Goal: Task Accomplishment & Management: Manage account settings

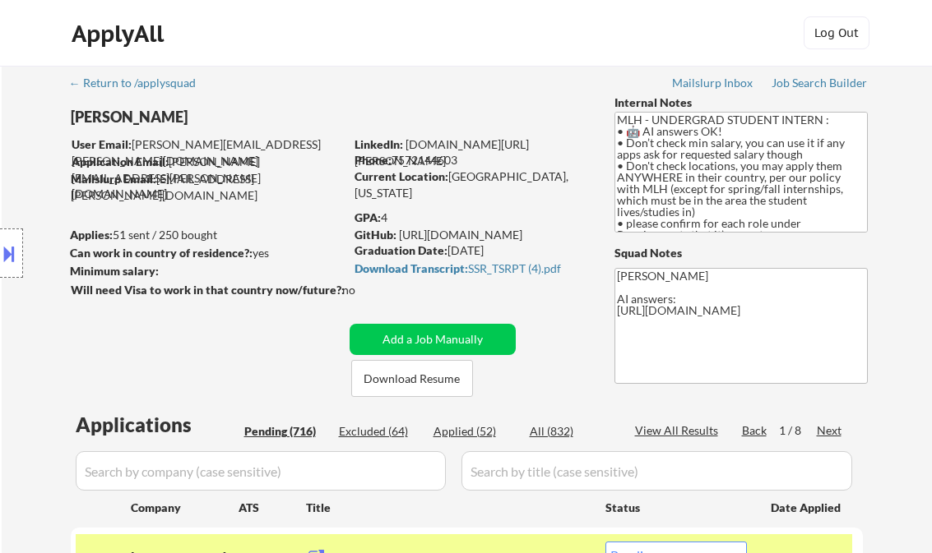
select select ""pending""
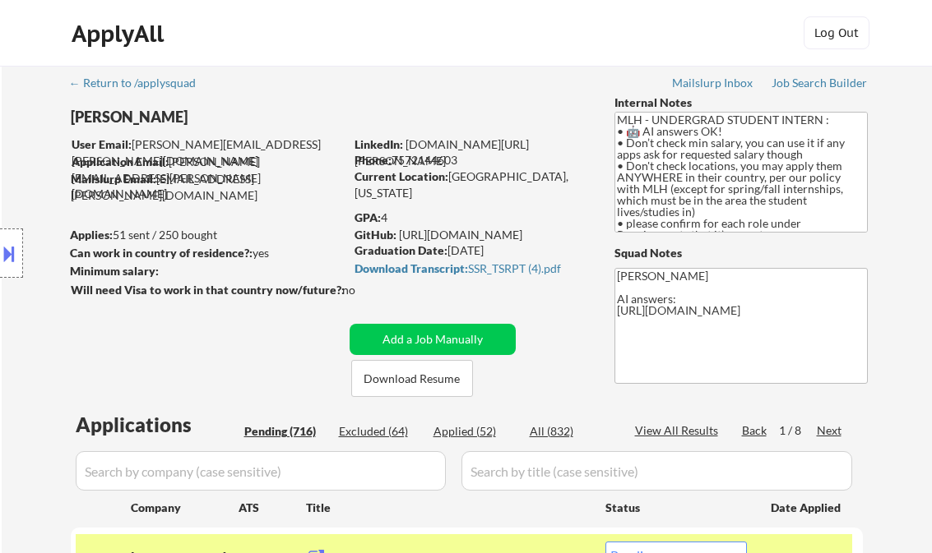
select select ""pending""
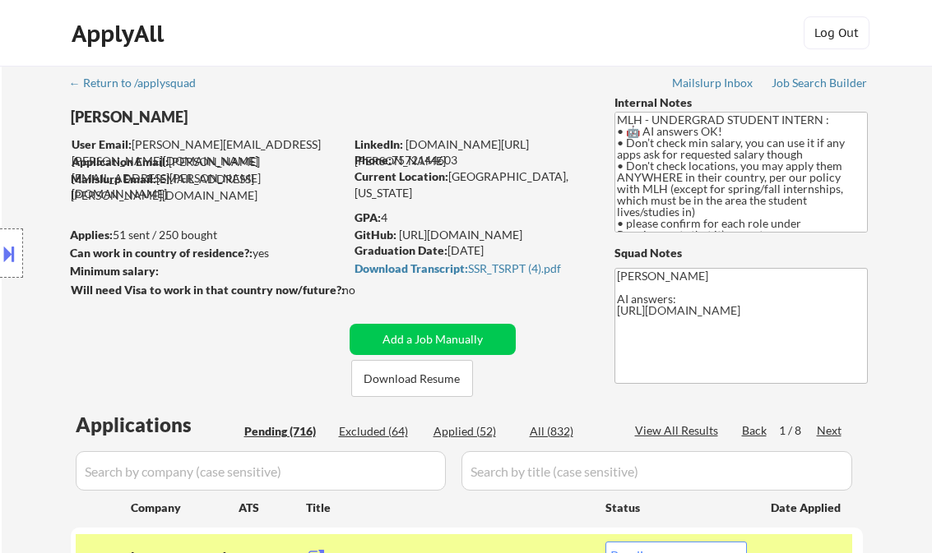
select select ""pending""
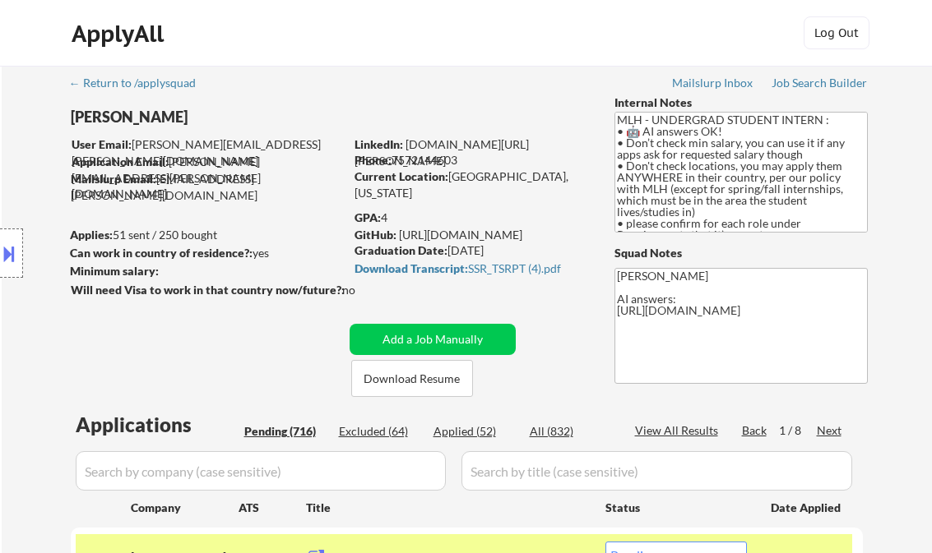
select select ""pending""
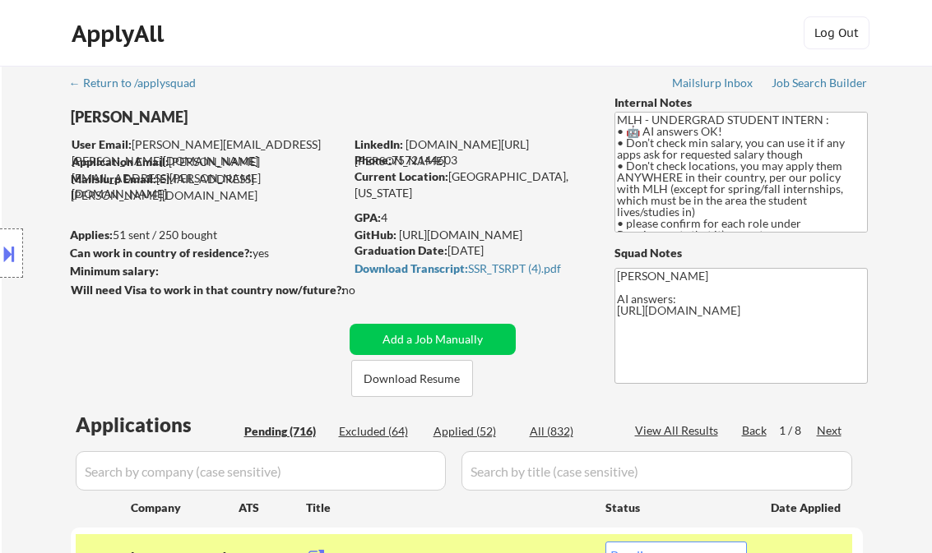
select select ""pending""
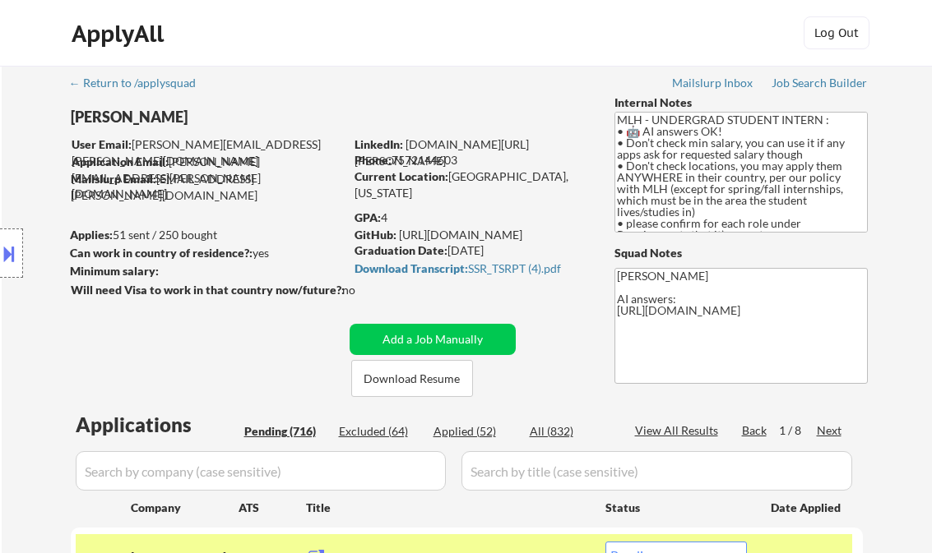
select select ""pending""
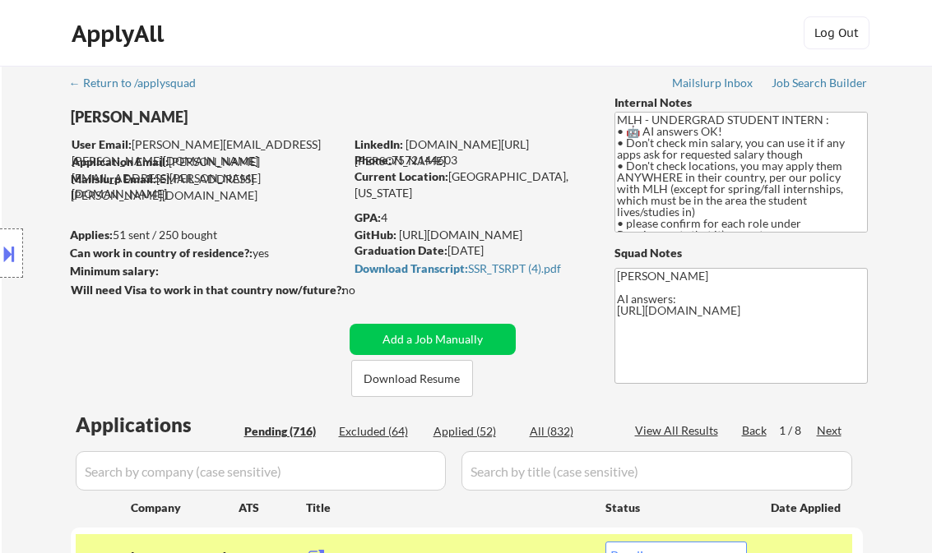
select select ""pending""
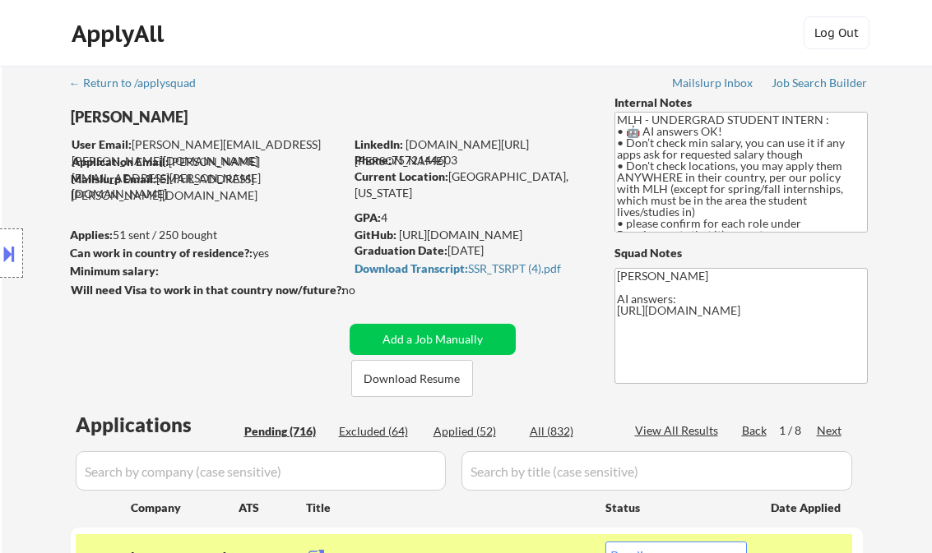
select select ""pending""
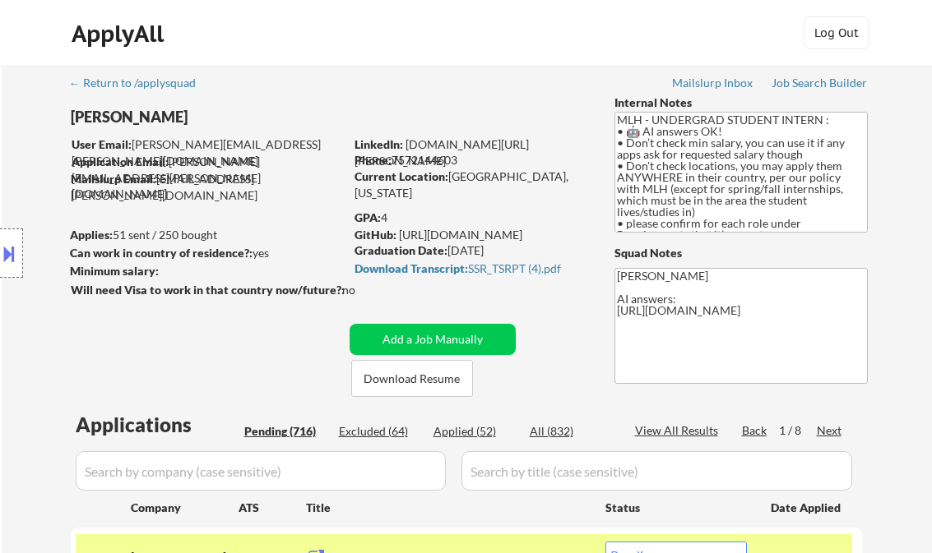
select select ""pending""
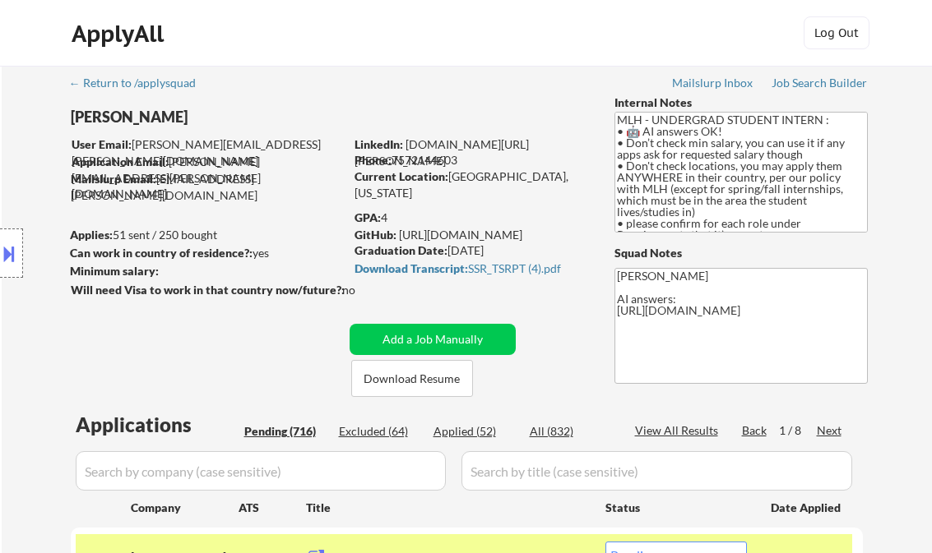
select select ""pending""
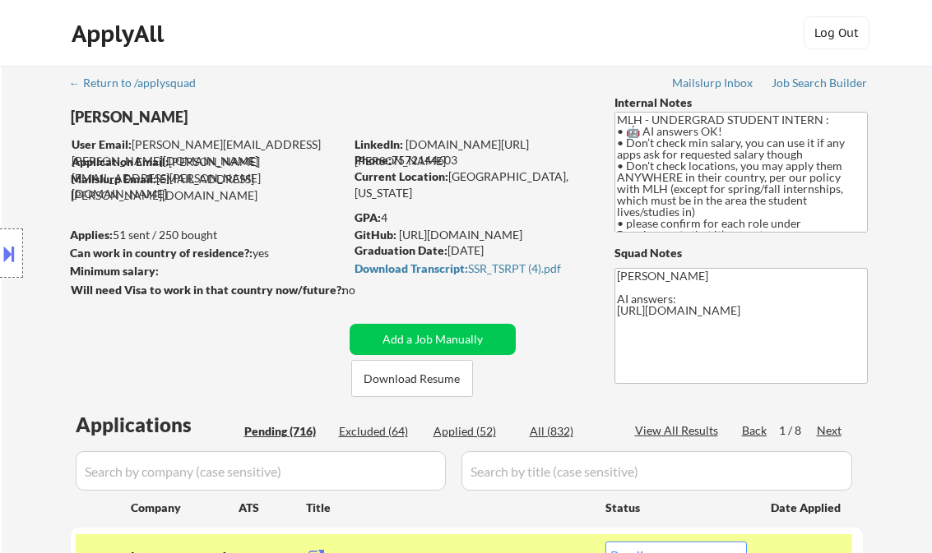
select select ""pending""
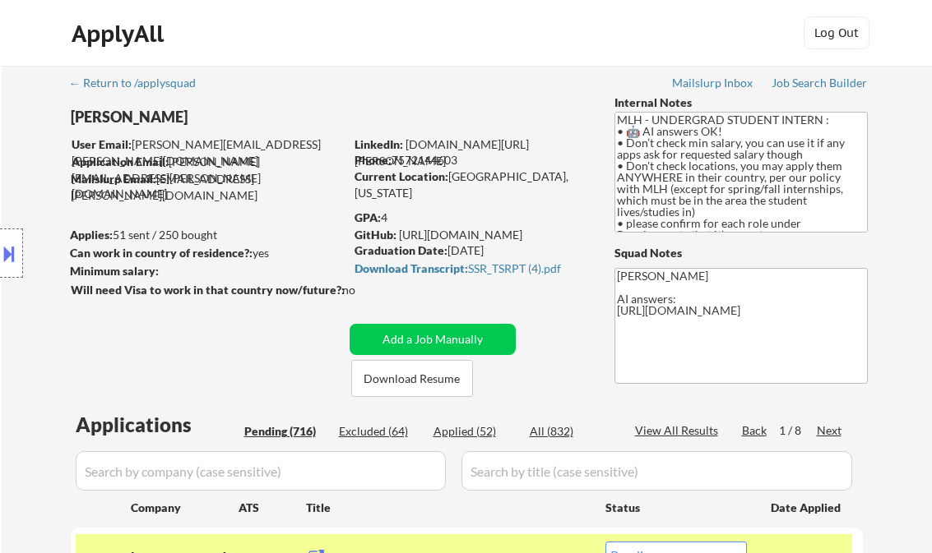
select select ""pending""
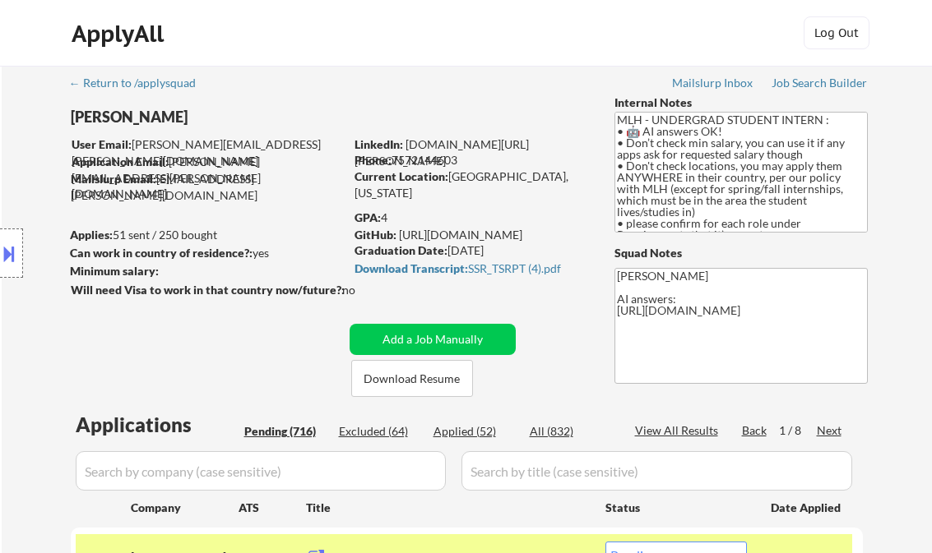
select select ""pending""
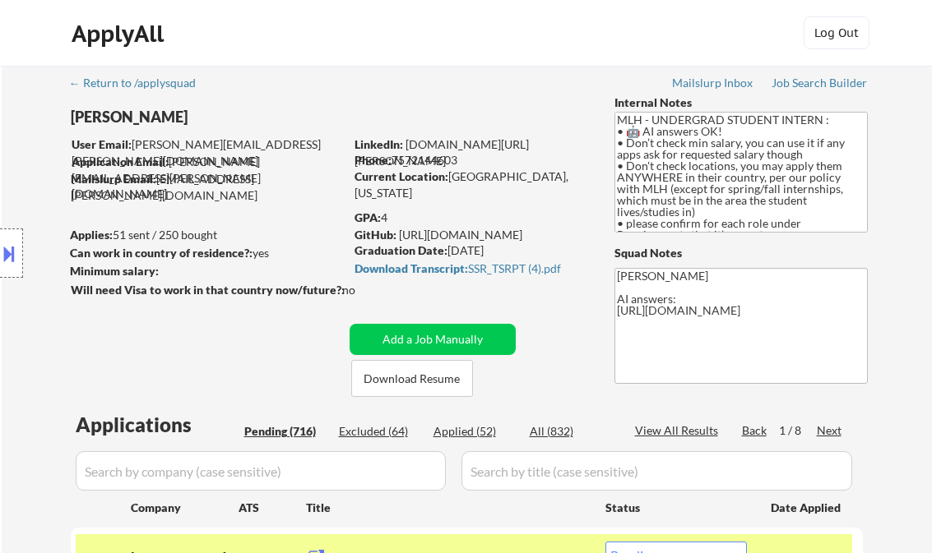
select select ""pending""
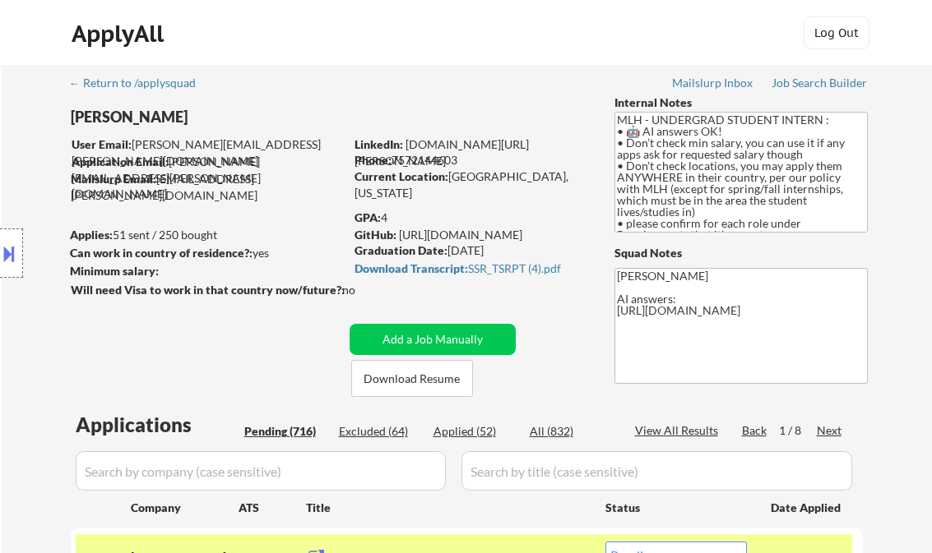
select select ""pending""
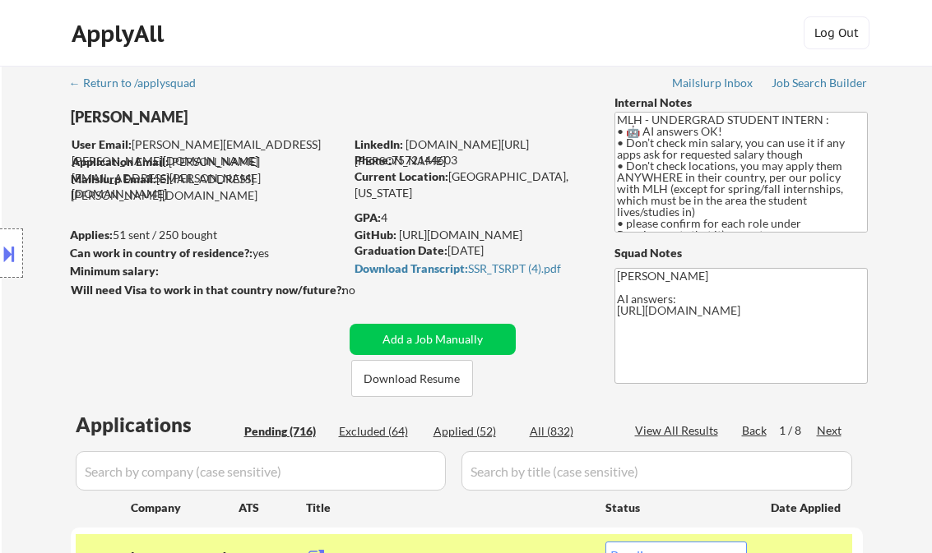
select select ""pending""
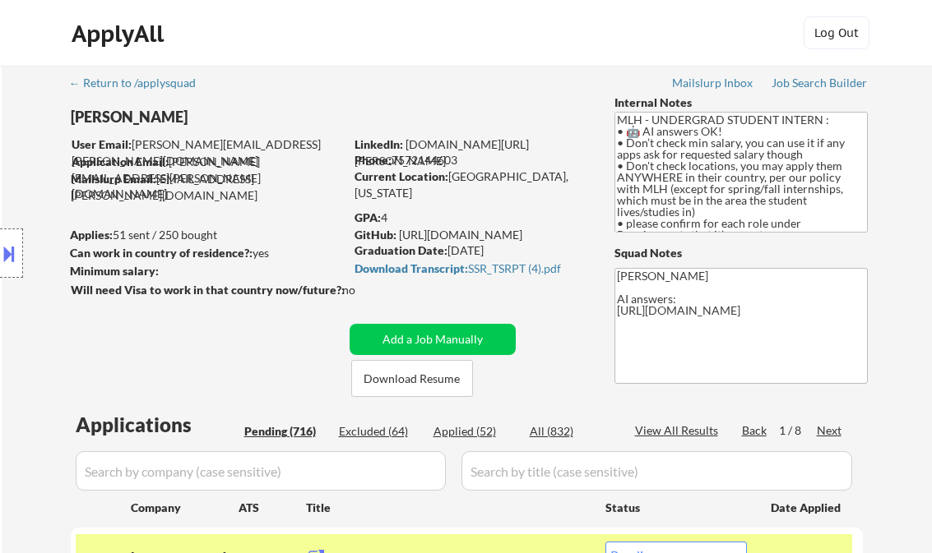
select select ""pending""
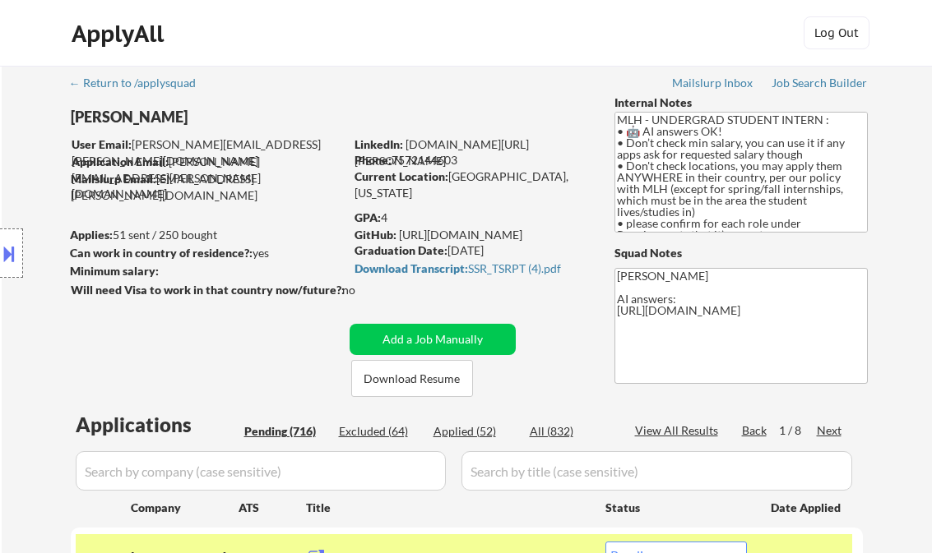
select select ""pending""
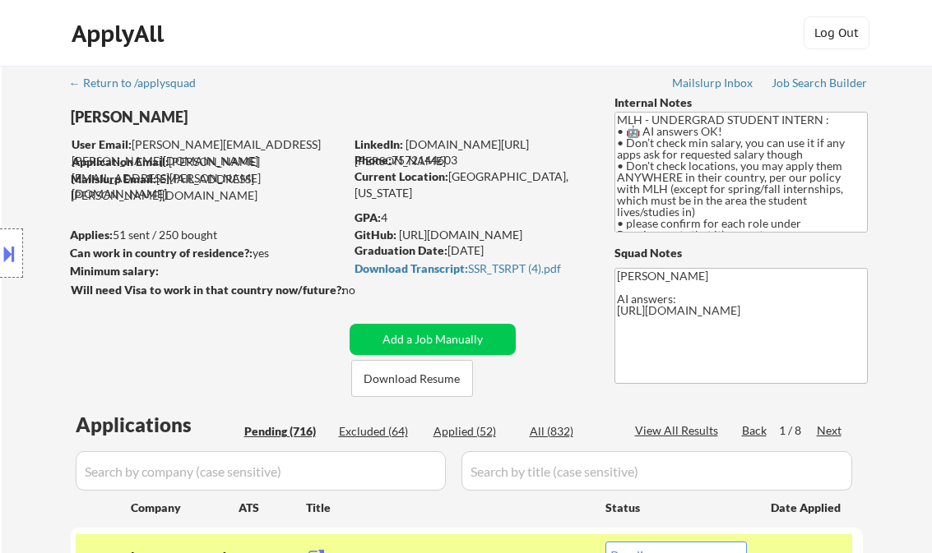
select select ""pending""
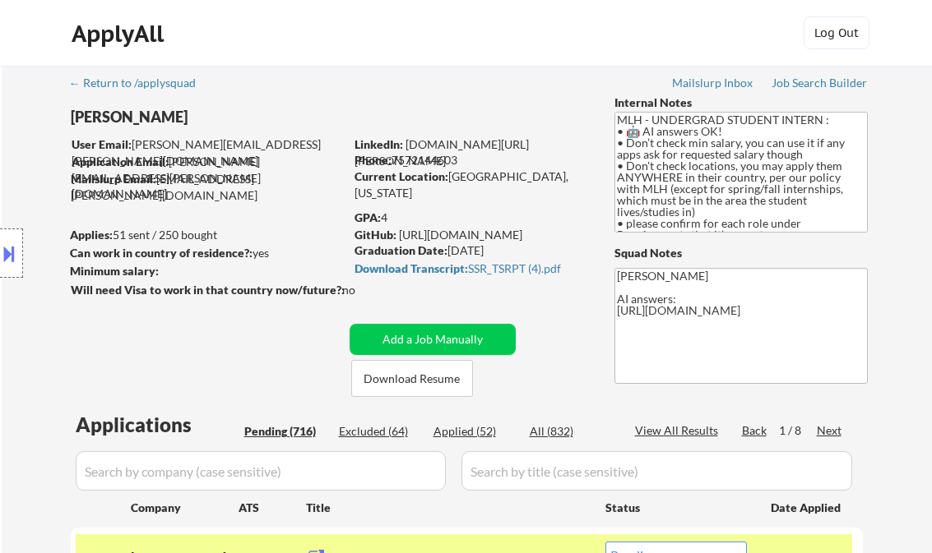
select select ""pending""
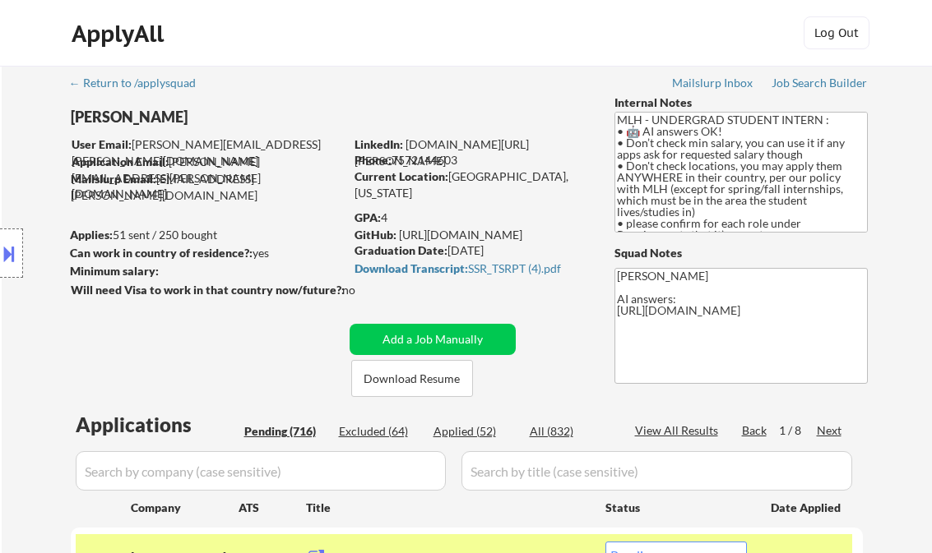
scroll to position [592, 0]
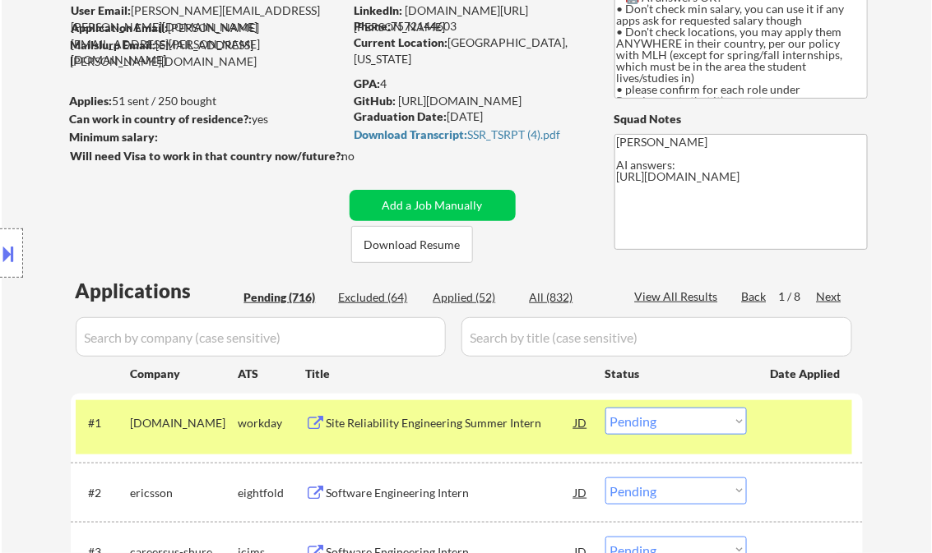
scroll to position [197, 0]
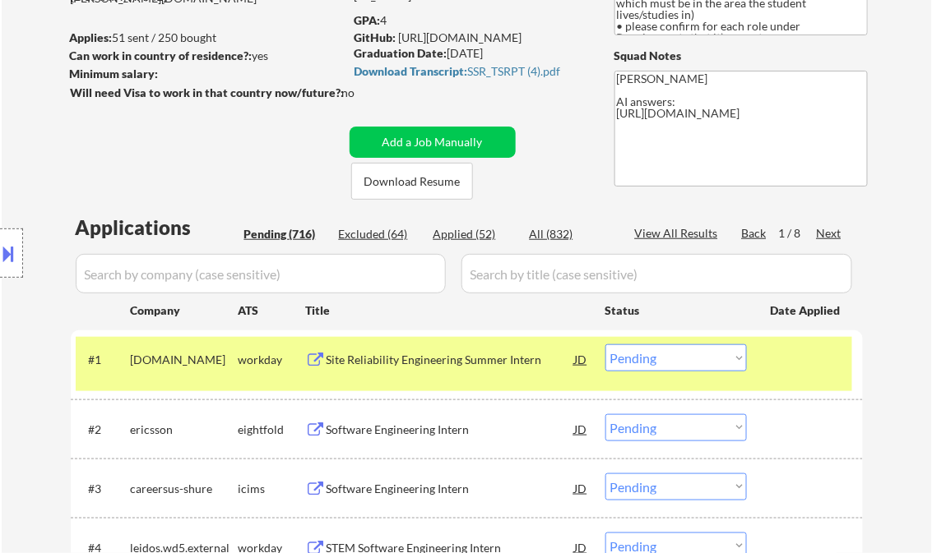
click at [419, 359] on div "Site Reliability Engineering Summer Intern" at bounding box center [450, 360] width 248 height 16
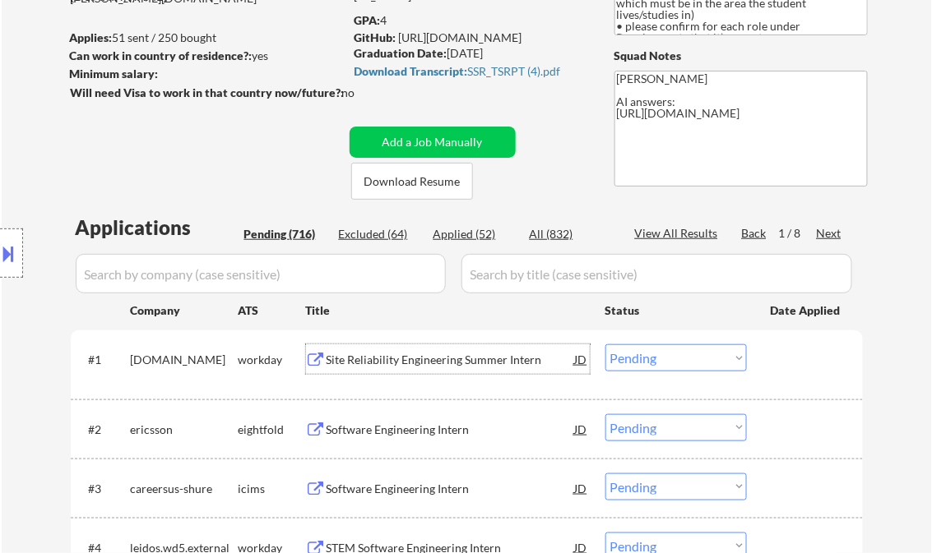
click at [678, 360] on select "Choose an option... Pending Applied Excluded (Questions) Excluded (Expired) Exc…" at bounding box center [675, 358] width 141 height 27
click at [605, 345] on select "Choose an option... Pending Applied Excluded (Questions) Excluded (Expired) Exc…" at bounding box center [675, 358] width 141 height 27
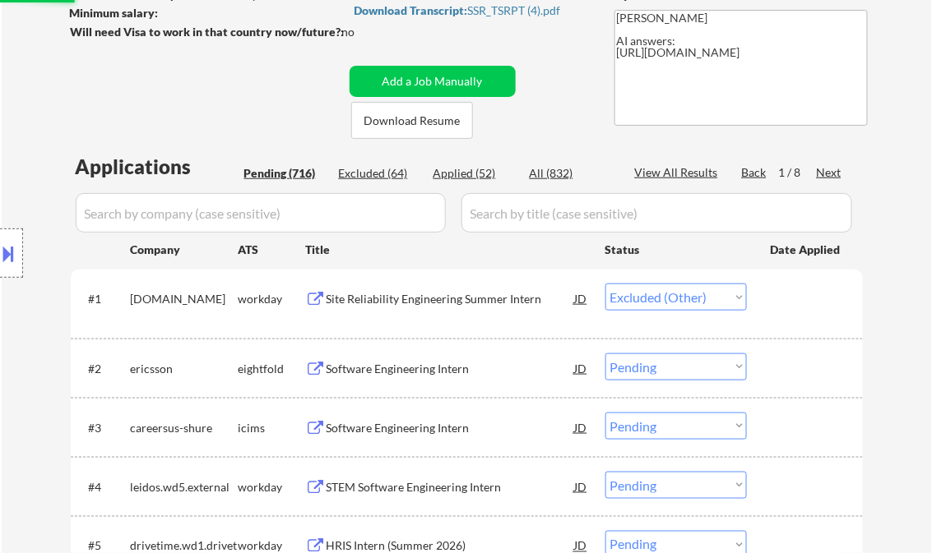
scroll to position [329, 0]
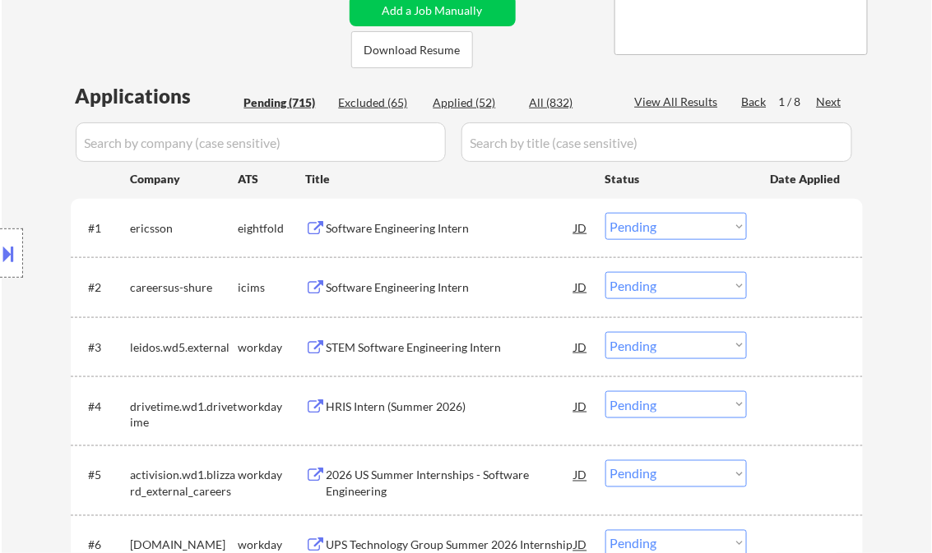
click at [403, 228] on div "Software Engineering Intern" at bounding box center [450, 228] width 248 height 16
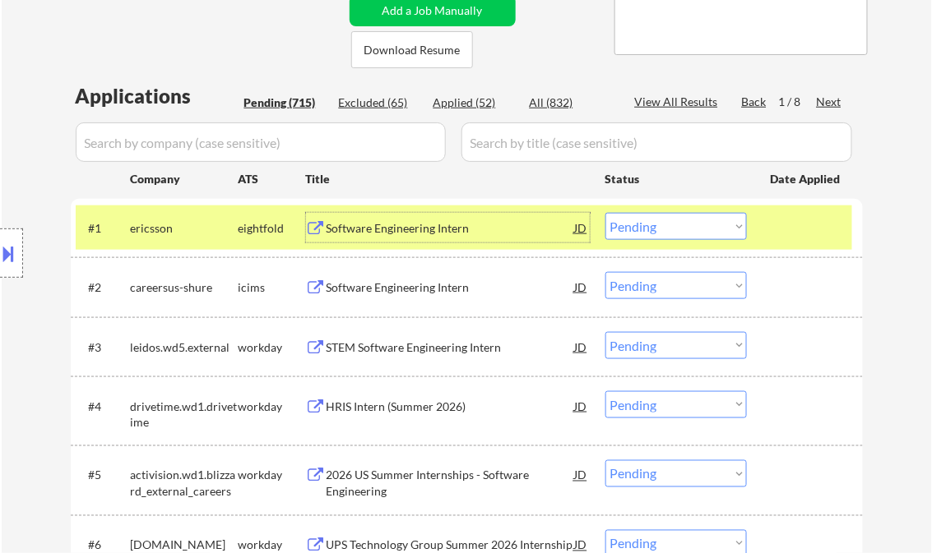
click at [696, 224] on select "Choose an option... Pending Applied Excluded (Questions) Excluded (Expired) Exc…" at bounding box center [675, 226] width 141 height 27
click at [605, 213] on select "Choose an option... Pending Applied Excluded (Questions) Excluded (Expired) Exc…" at bounding box center [675, 226] width 141 height 27
click at [434, 289] on div "Software Engineering Intern" at bounding box center [450, 288] width 248 height 16
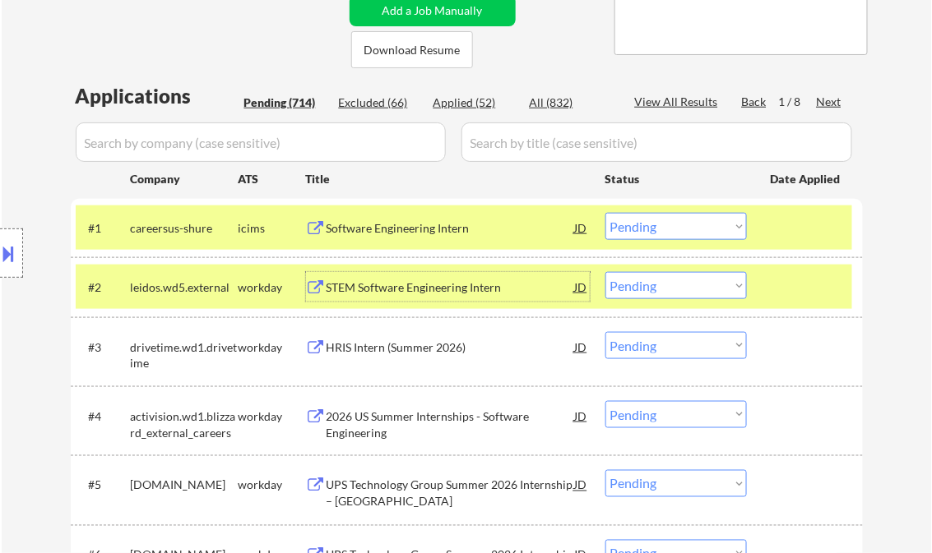
click at [662, 229] on select "Choose an option... Pending Applied Excluded (Questions) Excluded (Expired) Exc…" at bounding box center [675, 226] width 141 height 27
click at [605, 213] on select "Choose an option... Pending Applied Excluded (Questions) Excluded (Expired) Exc…" at bounding box center [675, 226] width 141 height 27
select select ""pending""
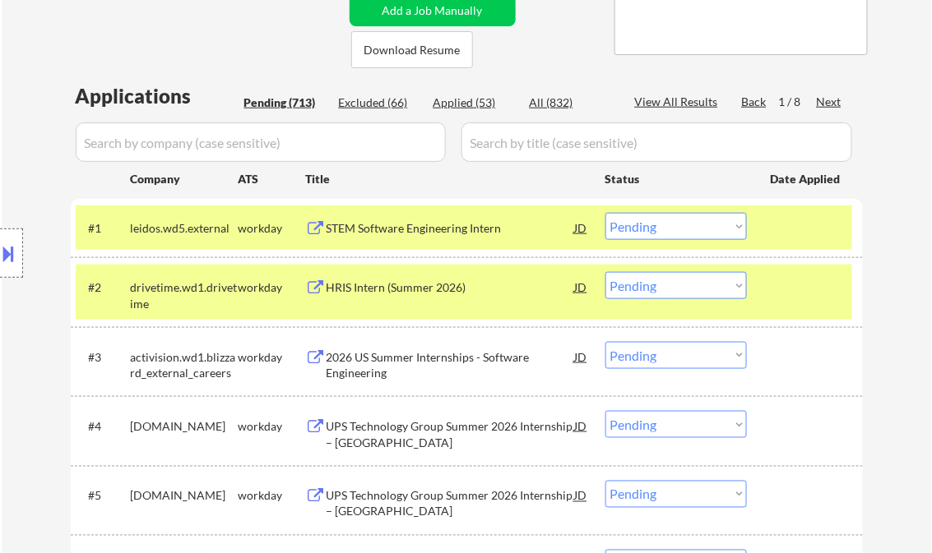
click at [391, 228] on div "STEM Software Engineering Intern" at bounding box center [450, 228] width 248 height 16
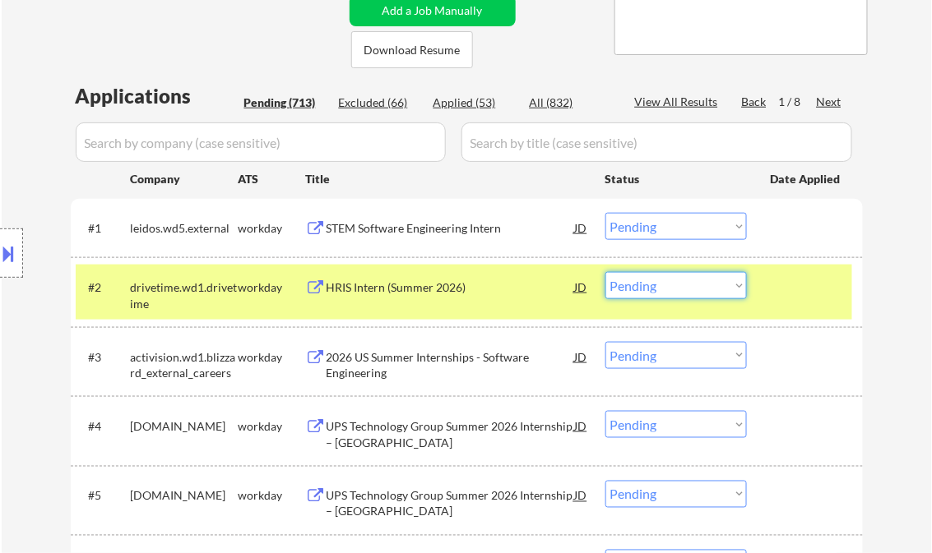
drag, startPoint x: 707, startPoint y: 278, endPoint x: 706, endPoint y: 301, distance: 23.0
click at [707, 278] on select "Choose an option... Pending Applied Excluded (Questions) Excluded (Expired) Exc…" at bounding box center [675, 285] width 141 height 27
click at [605, 272] on select "Choose an option... Pending Applied Excluded (Questions) Excluded (Expired) Exc…" at bounding box center [675, 285] width 141 height 27
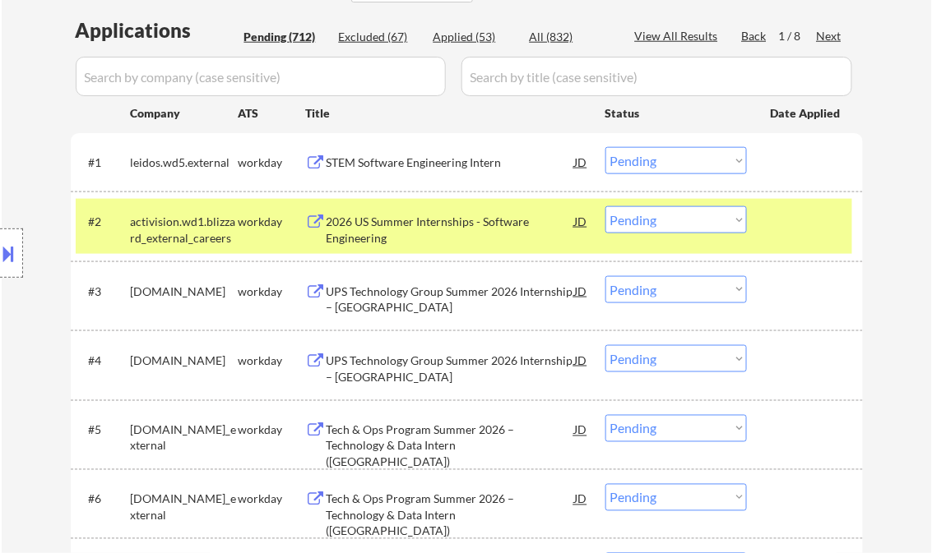
click at [401, 223] on div "2026 US Summer Internships - Software Engineering" at bounding box center [450, 230] width 248 height 32
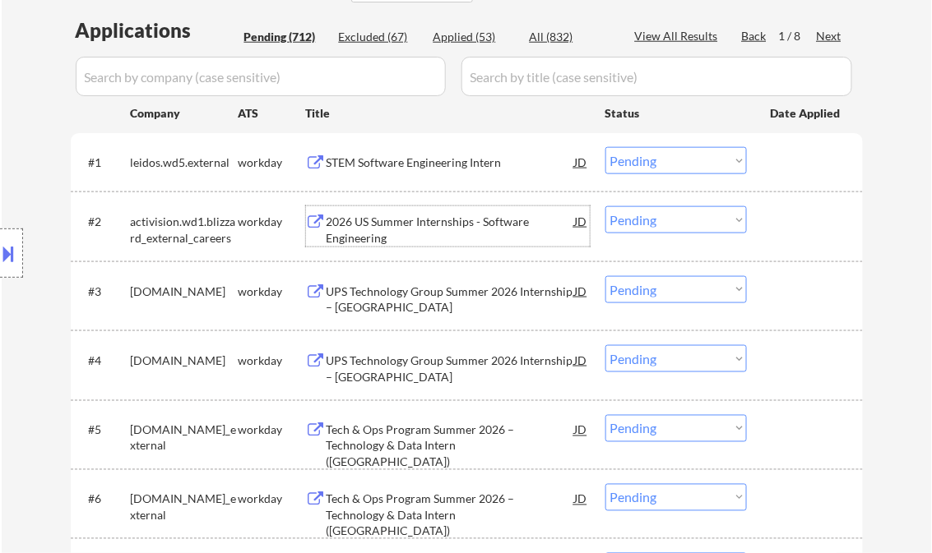
click at [641, 224] on select "Choose an option... Pending Applied Excluded (Questions) Excluded (Expired) Exc…" at bounding box center [675, 219] width 141 height 27
click at [605, 206] on select "Choose an option... Pending Applied Excluded (Questions) Excluded (Expired) Exc…" at bounding box center [675, 219] width 141 height 27
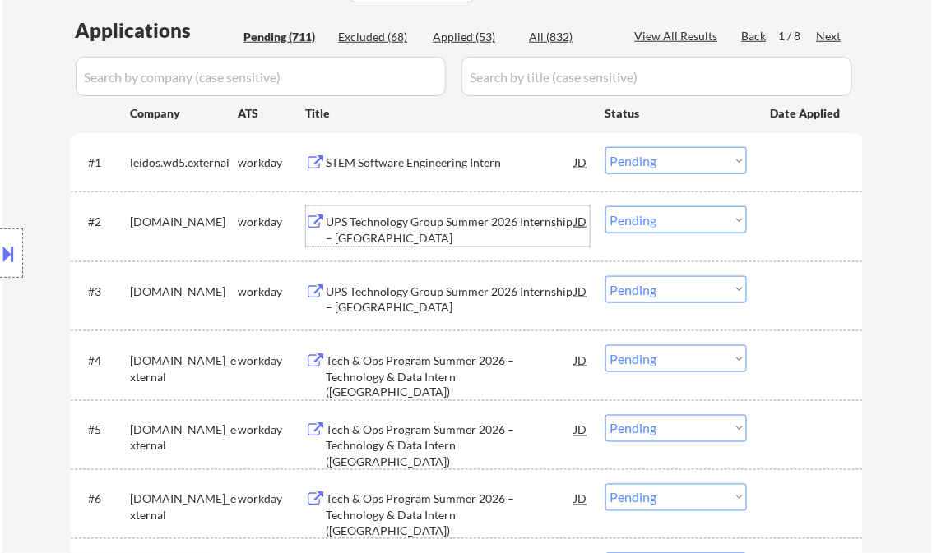
click at [411, 217] on div "UPS Technology Group Summer 2026 Internship – [GEOGRAPHIC_DATA]" at bounding box center [450, 230] width 248 height 32
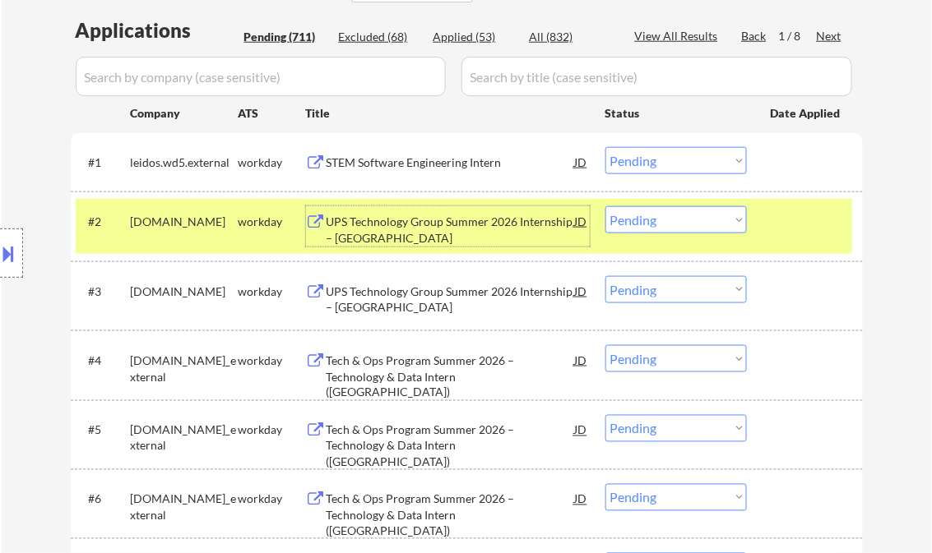
click at [639, 215] on select "Choose an option... Pending Applied Excluded (Questions) Excluded (Expired) Exc…" at bounding box center [675, 219] width 141 height 27
click at [605, 206] on select "Choose an option... Pending Applied Excluded (Questions) Excluded (Expired) Exc…" at bounding box center [675, 219] width 141 height 27
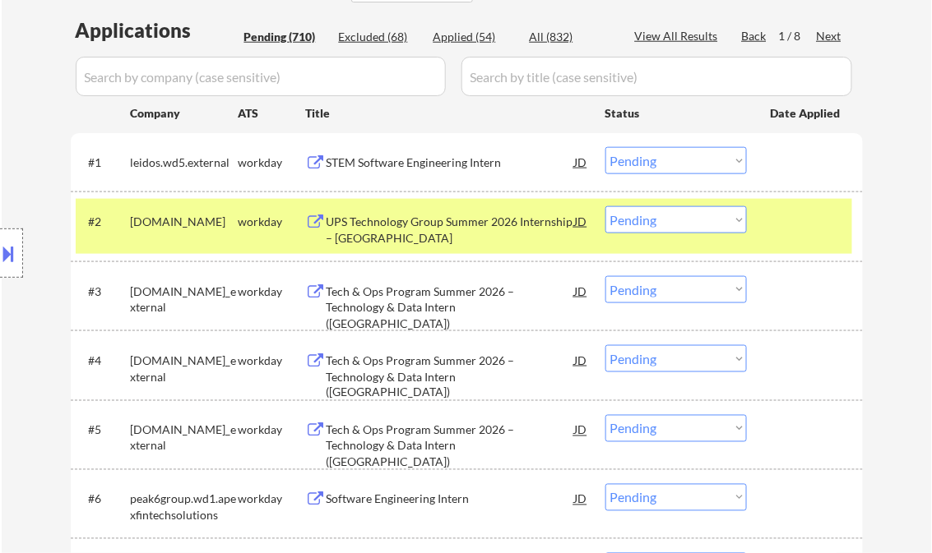
drag, startPoint x: 686, startPoint y: 219, endPoint x: 693, endPoint y: 232, distance: 15.1
click at [686, 219] on select "Choose an option... Pending Applied Excluded (Questions) Excluded (Expired) Exc…" at bounding box center [675, 219] width 141 height 27
click at [605, 206] on select "Choose an option... Pending Applied Excluded (Questions) Excluded (Expired) Exc…" at bounding box center [675, 219] width 141 height 27
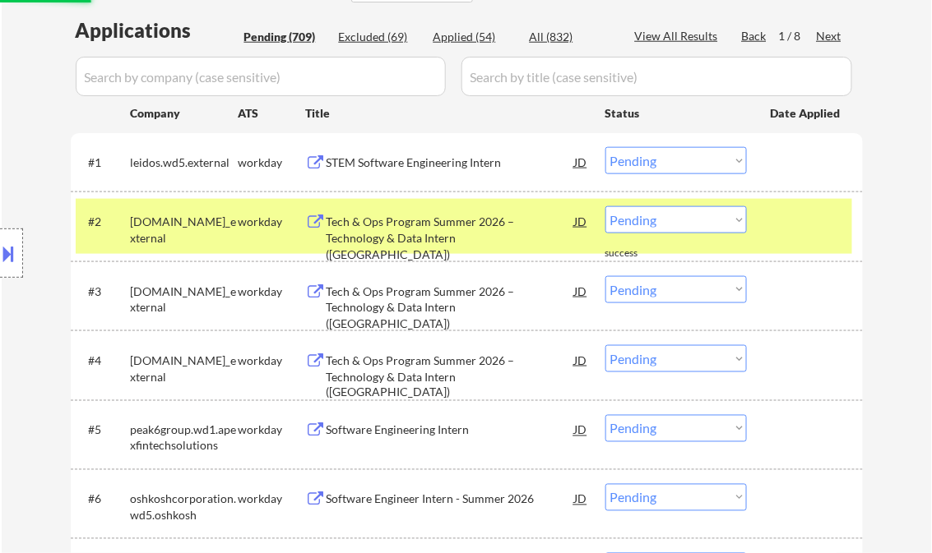
click at [422, 239] on div "Tech & Ops Program Summer 2026 – Technology & Data Intern (Columbus)" at bounding box center [450, 238] width 248 height 49
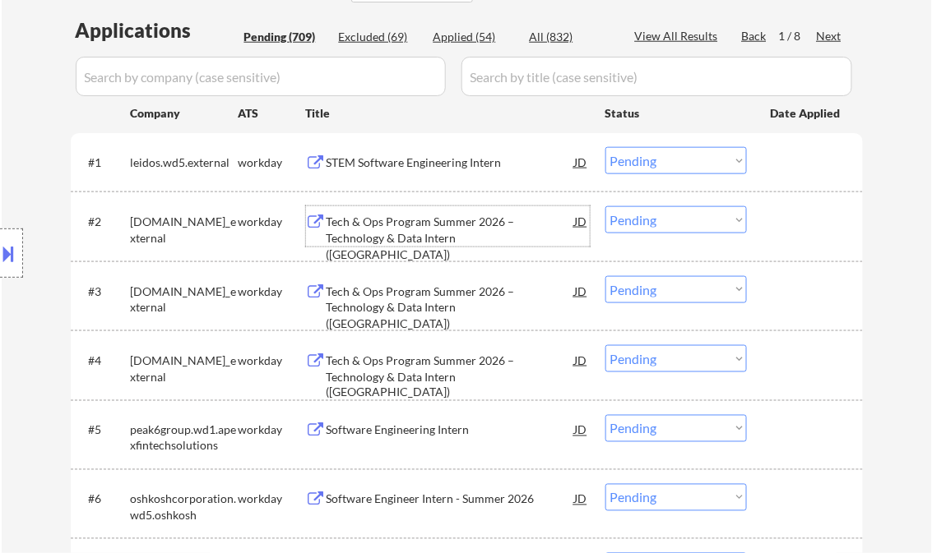
click at [648, 223] on select "Choose an option... Pending Applied Excluded (Questions) Excluded (Expired) Exc…" at bounding box center [675, 219] width 141 height 27
click at [605, 206] on select "Choose an option... Pending Applied Excluded (Questions) Excluded (Expired) Exc…" at bounding box center [675, 219] width 141 height 27
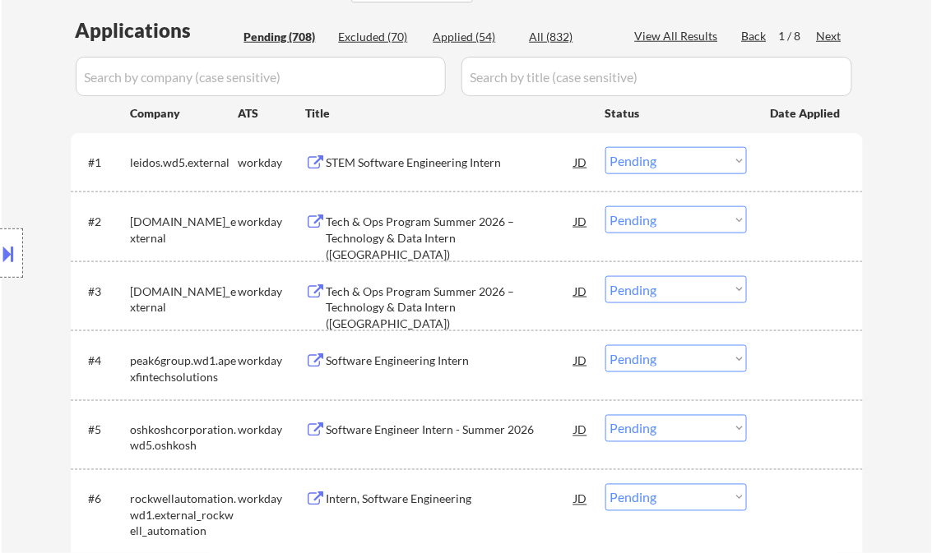
click at [643, 223] on select "Choose an option... Pending Applied Excluded (Questions) Excluded (Expired) Exc…" at bounding box center [675, 219] width 141 height 27
click at [605, 206] on select "Choose an option... Pending Applied Excluded (Questions) Excluded (Expired) Exc…" at bounding box center [675, 219] width 141 height 27
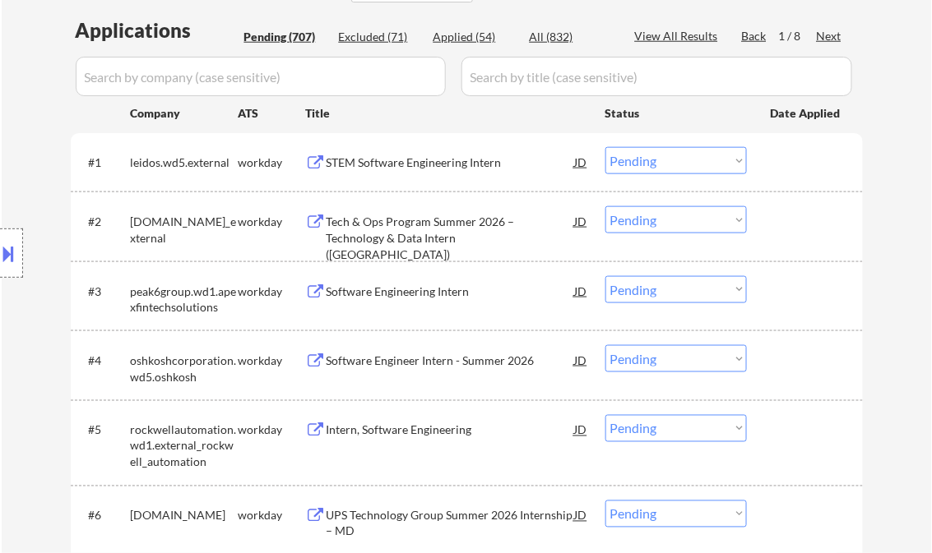
click at [439, 246] on div "Tech & Ops Program Summer 2026 – Technology & Data Intern (Charlotte)" at bounding box center [450, 238] width 248 height 49
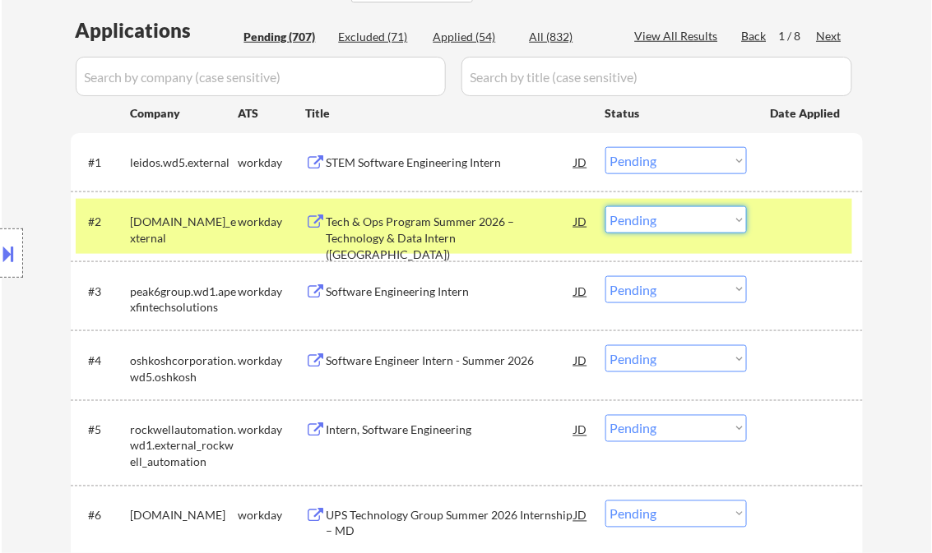
drag, startPoint x: 650, startPoint y: 225, endPoint x: 680, endPoint y: 233, distance: 30.5
click at [650, 225] on select "Choose an option... Pending Applied Excluded (Questions) Excluded (Expired) Exc…" at bounding box center [675, 219] width 141 height 27
click at [605, 206] on select "Choose an option... Pending Applied Excluded (Questions) Excluded (Expired) Exc…" at bounding box center [675, 219] width 141 height 27
click at [381, 293] on div "Software Engineering Intern" at bounding box center [450, 292] width 248 height 16
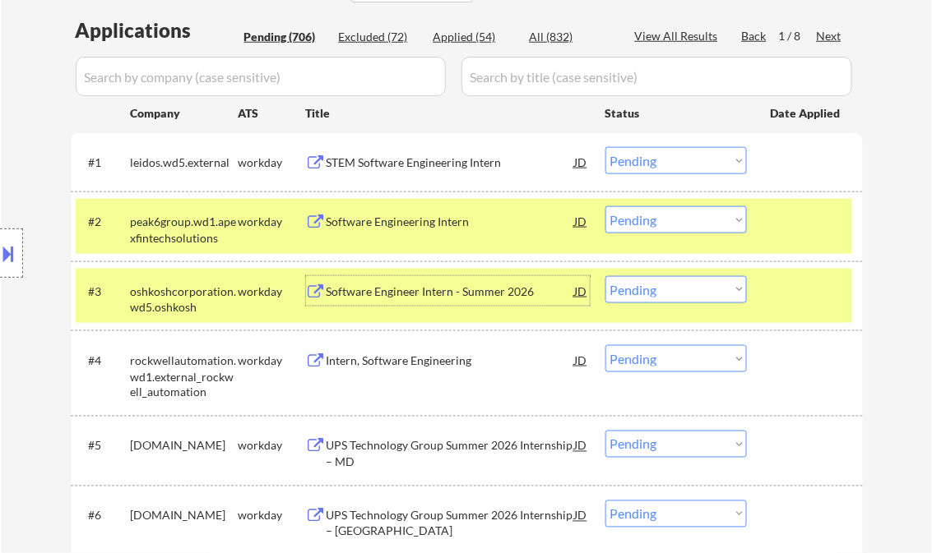
click at [426, 224] on div "Software Engineering Intern" at bounding box center [450, 222] width 248 height 16
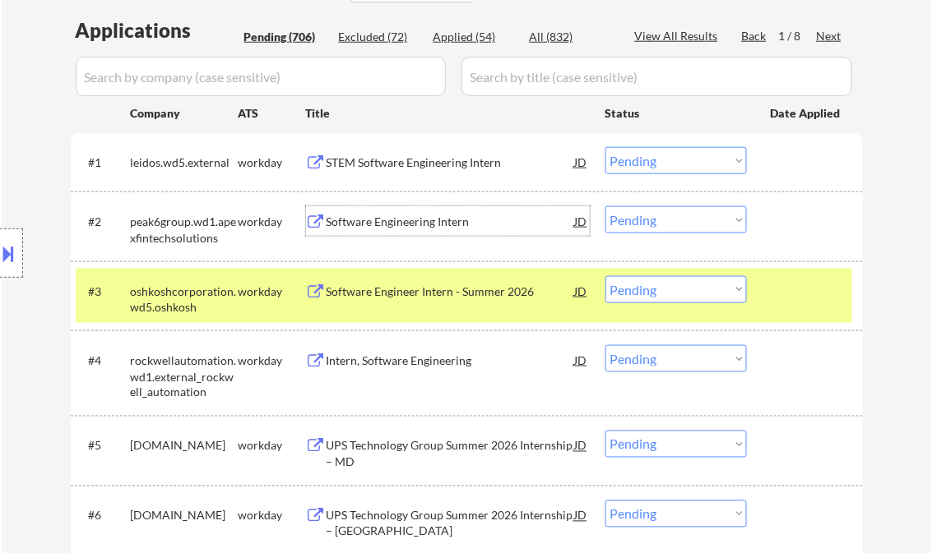
click at [636, 224] on select "Choose an option... Pending Applied Excluded (Questions) Excluded (Expired) Exc…" at bounding box center [675, 219] width 141 height 27
click at [605, 206] on select "Choose an option... Pending Applied Excluded (Questions) Excluded (Expired) Exc…" at bounding box center [675, 219] width 141 height 27
click at [423, 296] on div "Software Engineer Intern - Summer 2026" at bounding box center [450, 292] width 248 height 16
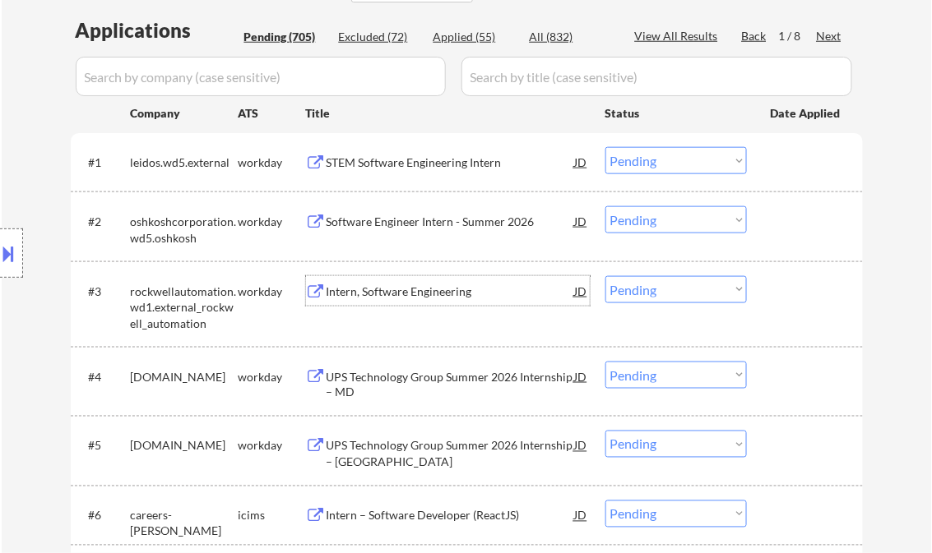
click at [638, 237] on div "#2 oshkoshcorporation.wd5.oshkosh workday Software Engineer Intern - Summer 202…" at bounding box center [464, 226] width 776 height 54
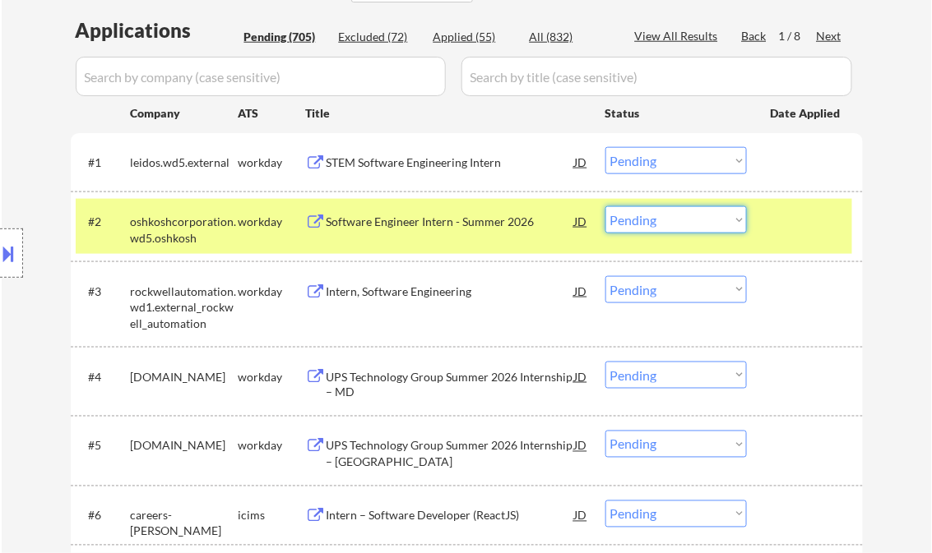
click at [650, 224] on select "Choose an option... Pending Applied Excluded (Questions) Excluded (Expired) Exc…" at bounding box center [675, 219] width 141 height 27
drag, startPoint x: 670, startPoint y: 214, endPoint x: 673, endPoint y: 232, distance: 18.3
click at [670, 214] on select "Choose an option... Pending Applied Excluded (Questions) Excluded (Expired) Exc…" at bounding box center [675, 219] width 141 height 27
click at [605, 206] on select "Choose an option... Pending Applied Excluded (Questions) Excluded (Expired) Exc…" at bounding box center [675, 219] width 141 height 27
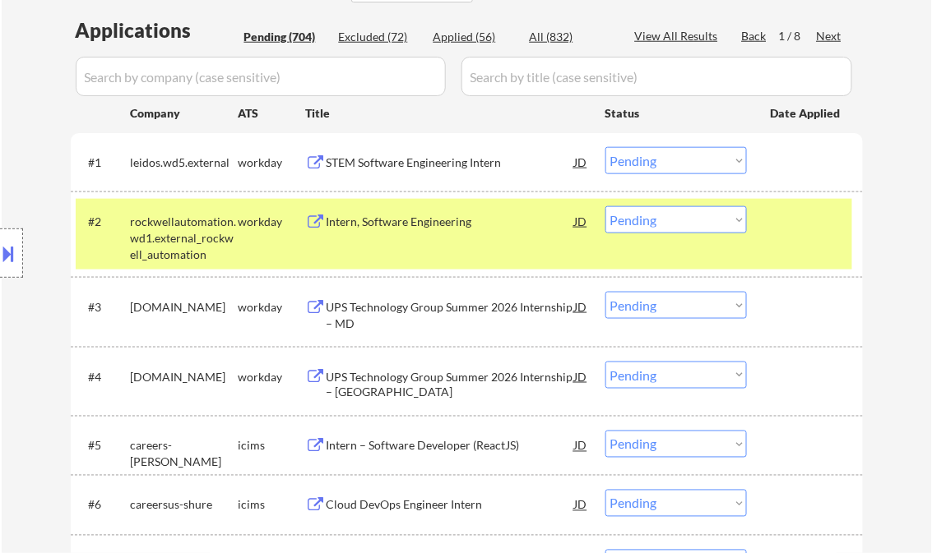
click at [412, 223] on div "Intern, Software Engineering" at bounding box center [450, 222] width 248 height 16
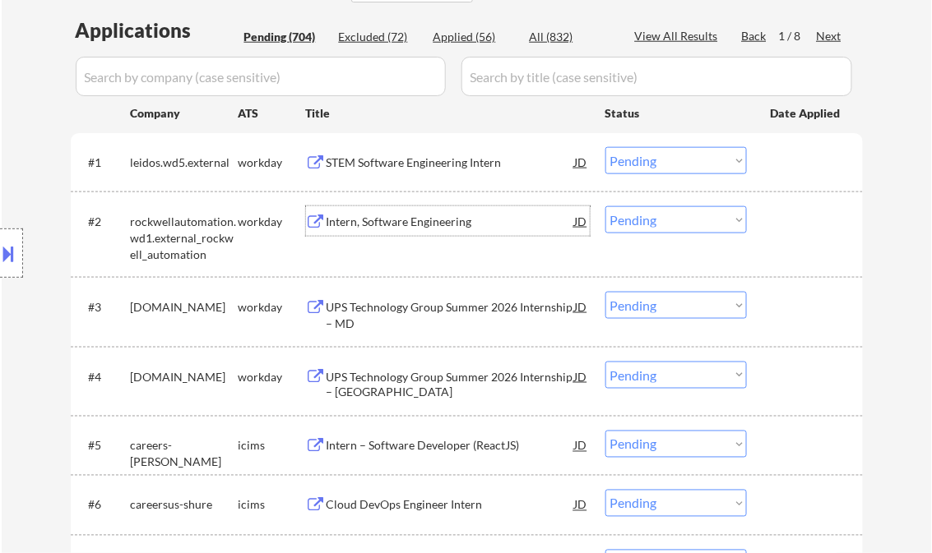
click at [628, 215] on select "Choose an option... Pending Applied Excluded (Questions) Excluded (Expired) Exc…" at bounding box center [675, 219] width 141 height 27
click at [605, 206] on select "Choose an option... Pending Applied Excluded (Questions) Excluded (Expired) Exc…" at bounding box center [675, 219] width 141 height 27
select select ""pending""
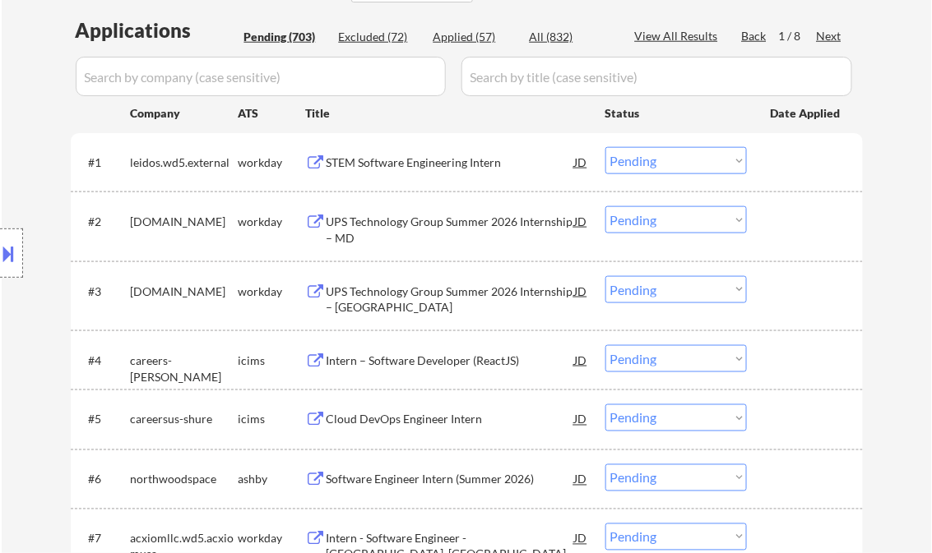
click at [470, 214] on div "UPS Technology Group Summer 2026 Internship – MD" at bounding box center [450, 230] width 248 height 32
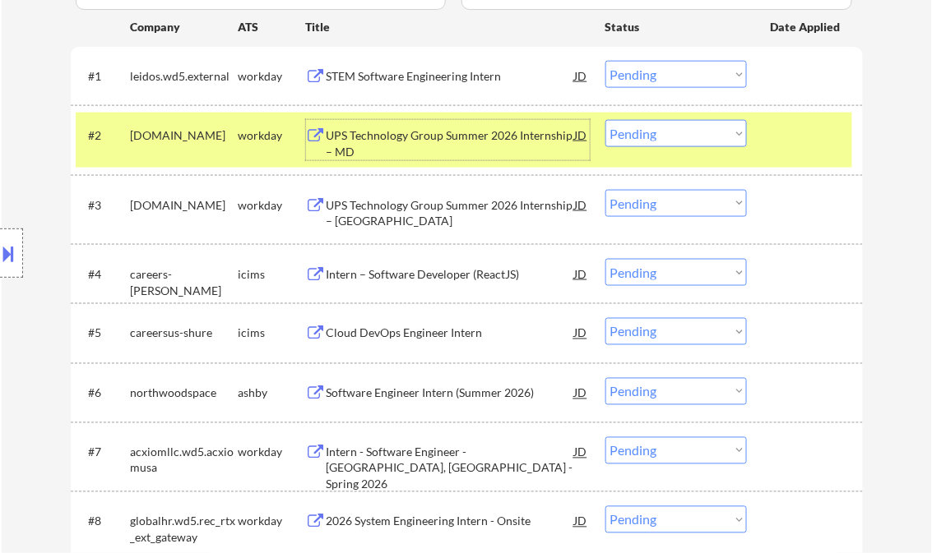
scroll to position [526, 0]
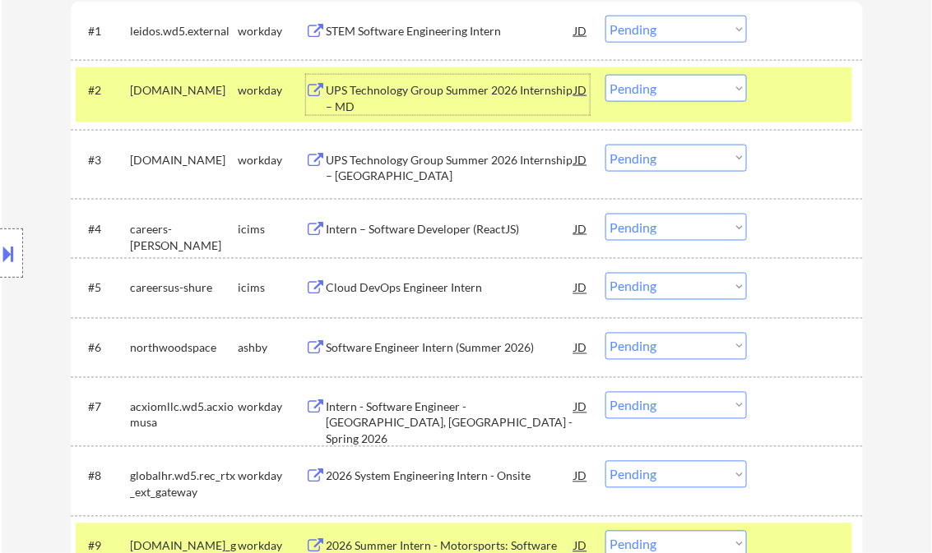
click at [419, 345] on div "Software Engineer Intern (Summer 2026)" at bounding box center [450, 348] width 248 height 16
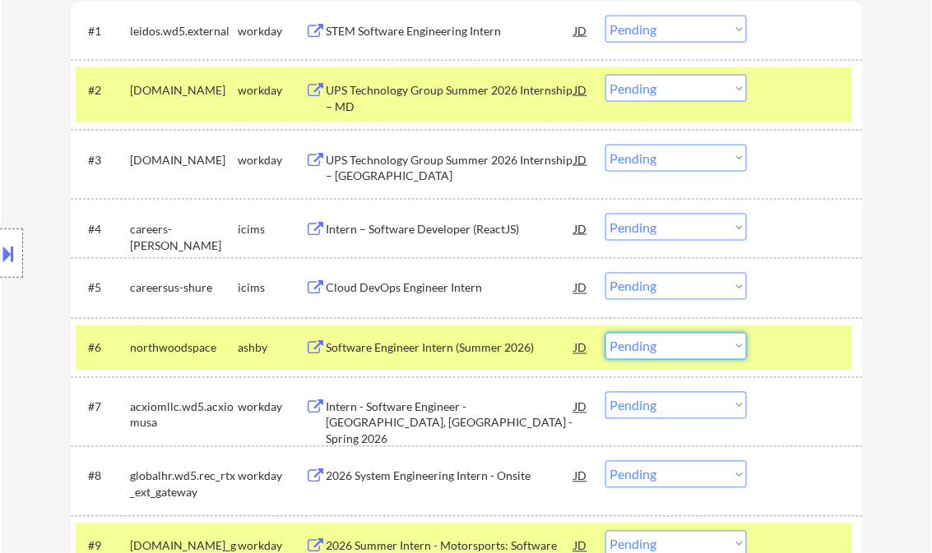
drag, startPoint x: 675, startPoint y: 345, endPoint x: 688, endPoint y: 359, distance: 19.2
click at [675, 345] on select "Choose an option... Pending Applied Excluded (Questions) Excluded (Expired) Exc…" at bounding box center [675, 346] width 141 height 27
click at [386, 414] on div "Intern - Software Engineer - Conway, AR - Spring 2026" at bounding box center [450, 424] width 248 height 49
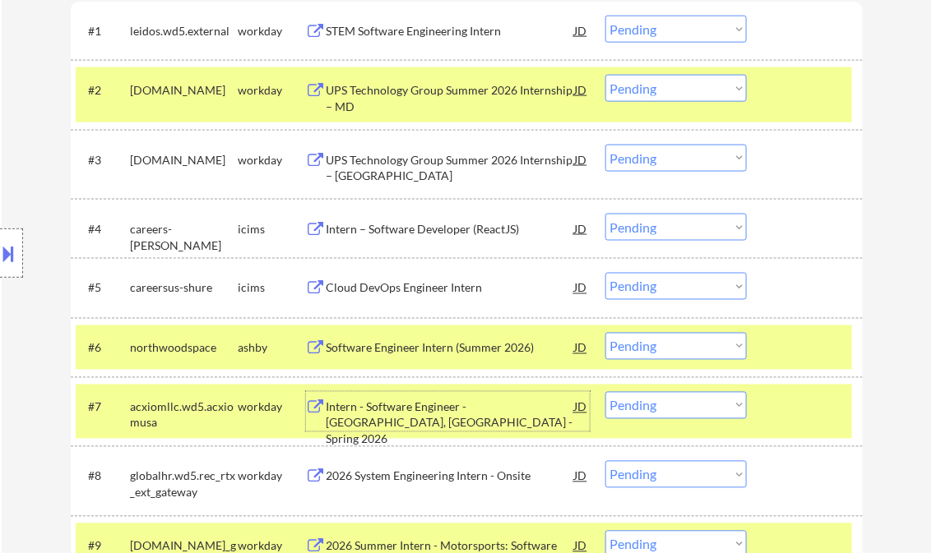
click at [505, 413] on div "Intern - Software Engineer - Conway, AR - Spring 2026" at bounding box center [450, 424] width 248 height 49
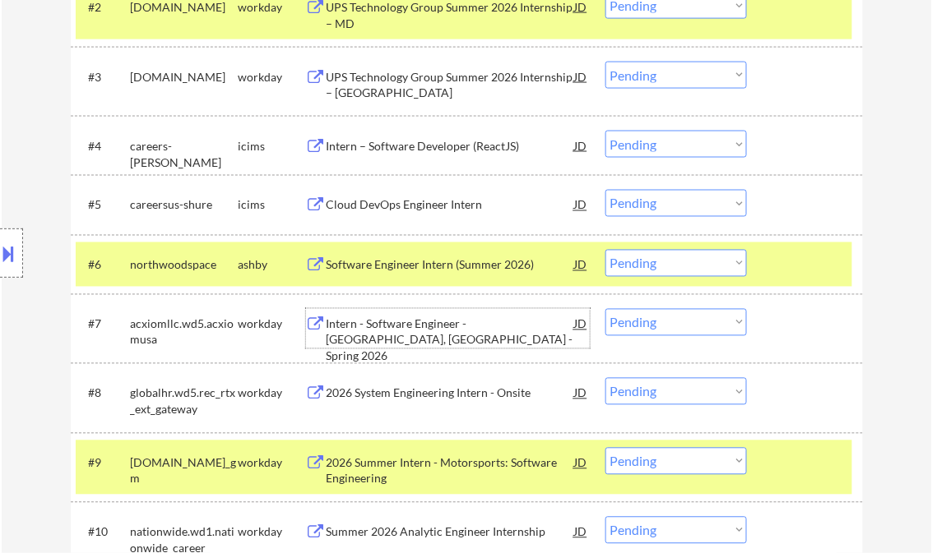
scroll to position [658, 0]
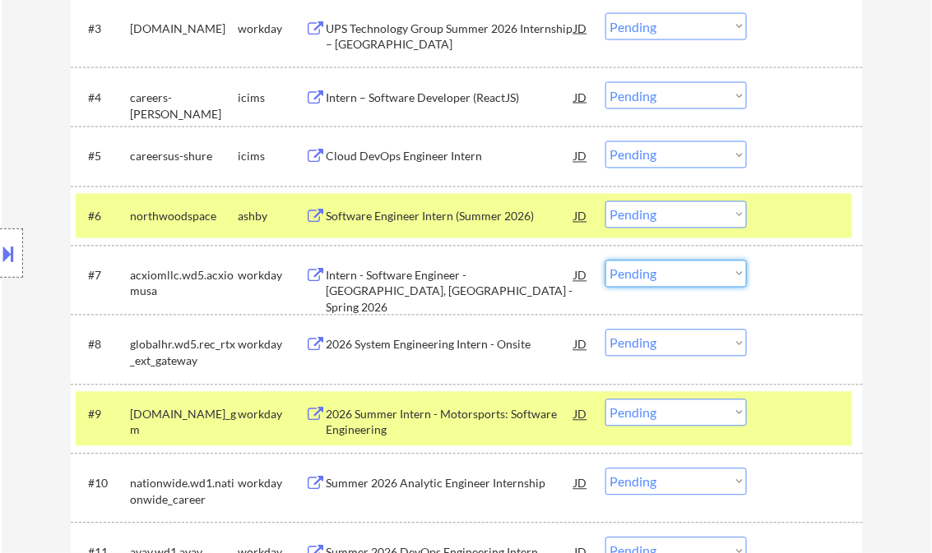
drag, startPoint x: 673, startPoint y: 278, endPoint x: 683, endPoint y: 286, distance: 12.2
click at [673, 278] on select "Choose an option... Pending Applied Excluded (Questions) Excluded (Expired) Exc…" at bounding box center [675, 274] width 141 height 27
click at [605, 261] on select "Choose an option... Pending Applied Excluded (Questions) Excluded (Expired) Exc…" at bounding box center [675, 274] width 141 height 27
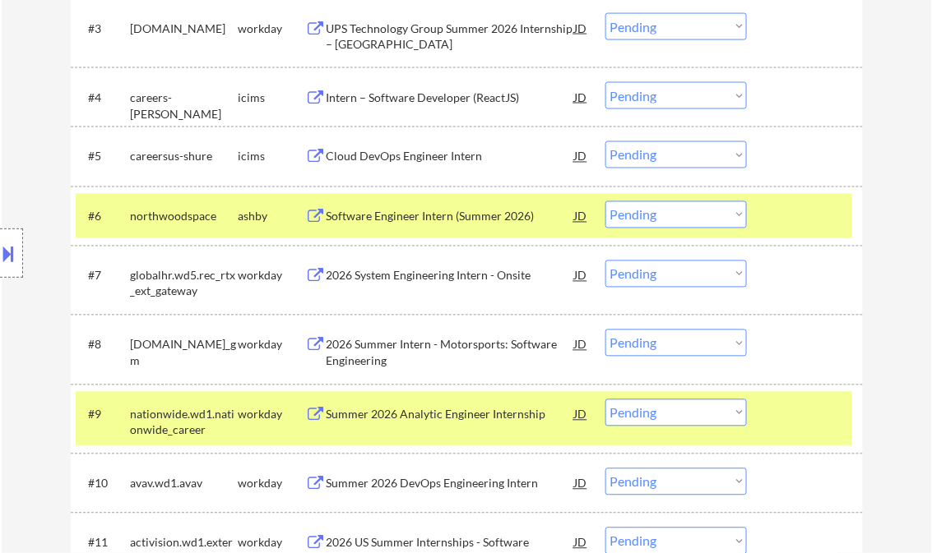
click at [420, 280] on div "2026 System Engineering Intern - Onsite" at bounding box center [450, 276] width 248 height 16
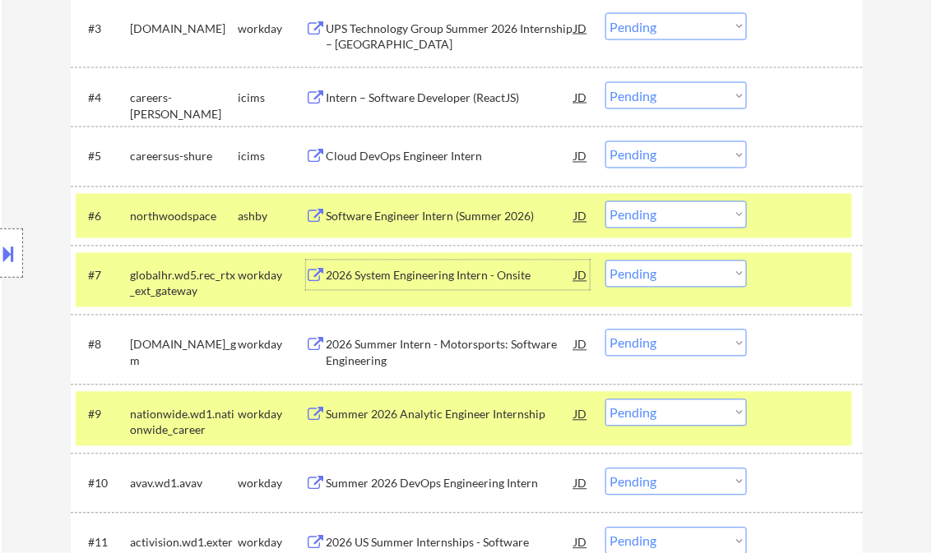
drag, startPoint x: 664, startPoint y: 273, endPoint x: 678, endPoint y: 286, distance: 19.2
click at [664, 273] on select "Choose an option... Pending Applied Excluded (Questions) Excluded (Expired) Exc…" at bounding box center [675, 274] width 141 height 27
click at [605, 261] on select "Choose an option... Pending Applied Excluded (Questions) Excluded (Expired) Exc…" at bounding box center [675, 274] width 141 height 27
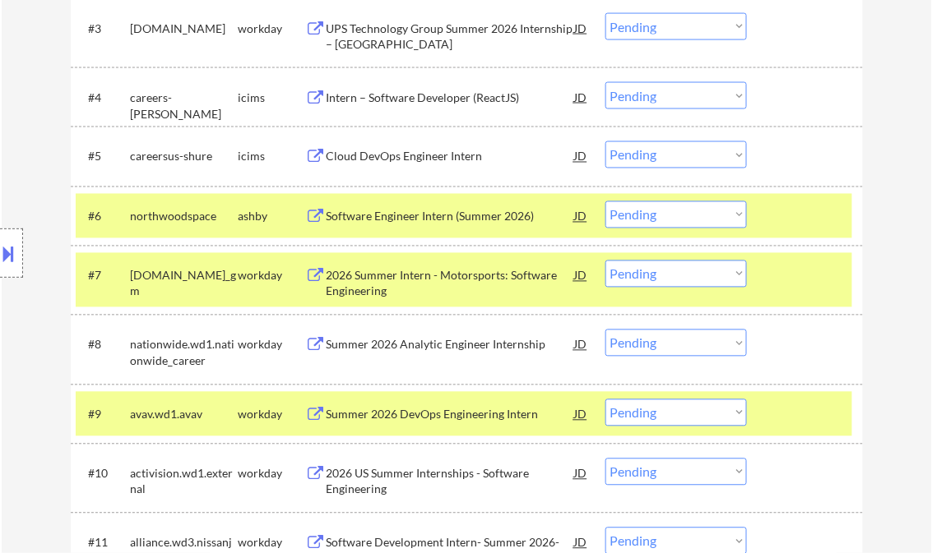
click at [374, 282] on div "2026 Summer Intern - Motorsports: Software Engineering" at bounding box center [450, 284] width 248 height 32
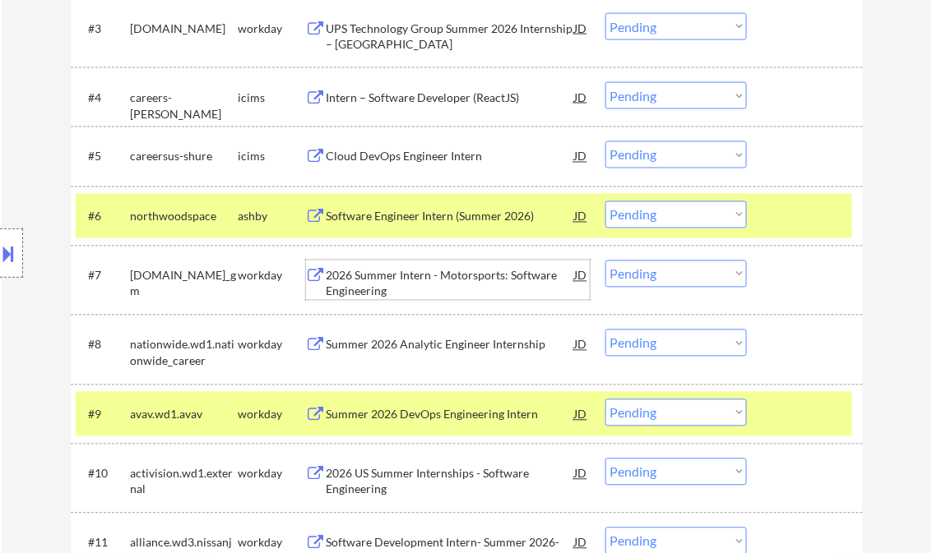
click at [674, 278] on select "Choose an option... Pending Applied Excluded (Questions) Excluded (Expired) Exc…" at bounding box center [675, 274] width 141 height 27
click at [605, 261] on select "Choose an option... Pending Applied Excluded (Questions) Excluded (Expired) Exc…" at bounding box center [675, 274] width 141 height 27
select select ""pending""
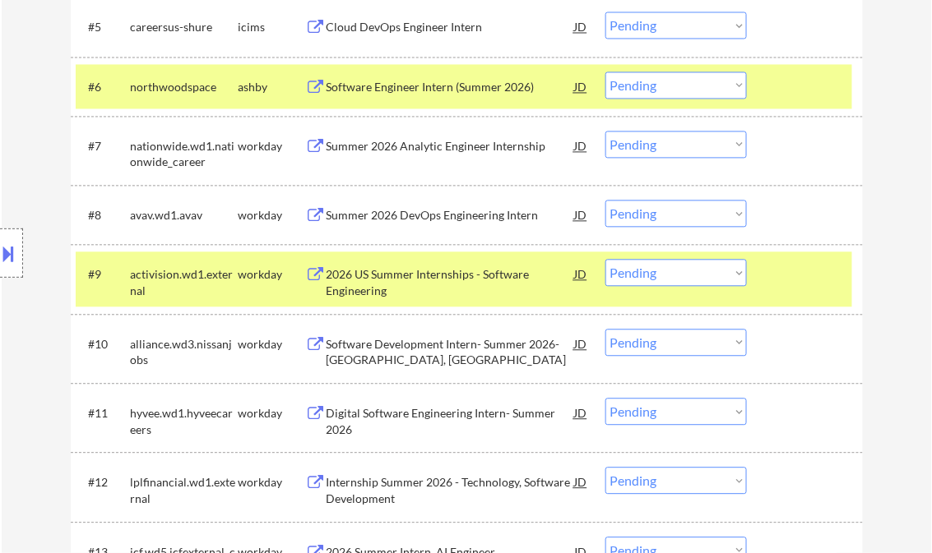
scroll to position [789, 0]
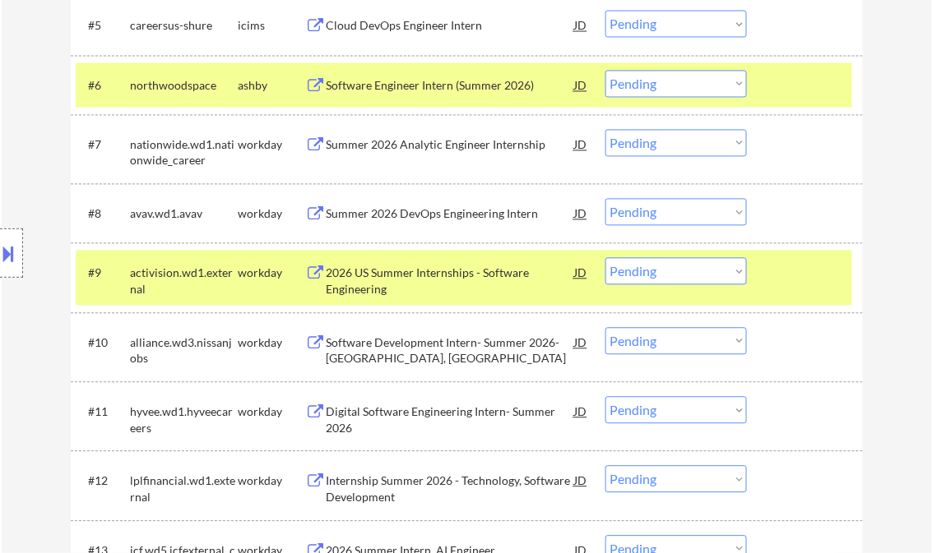
click at [418, 268] on div "2026 US Summer Internships - Software Engineering" at bounding box center [450, 281] width 248 height 32
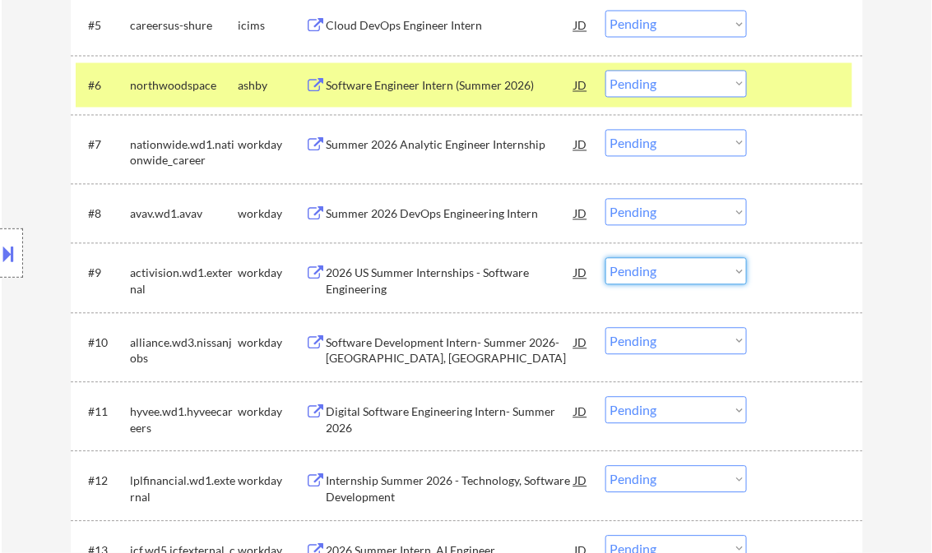
click at [683, 276] on select "Choose an option... Pending Applied Excluded (Questions) Excluded (Expired) Exc…" at bounding box center [675, 270] width 141 height 27
click at [605, 257] on select "Choose an option... Pending Applied Excluded (Questions) Excluded (Expired) Exc…" at bounding box center [675, 270] width 141 height 27
click at [383, 416] on div "Digital Software Engineering Intern- Summer 2026" at bounding box center [450, 420] width 248 height 32
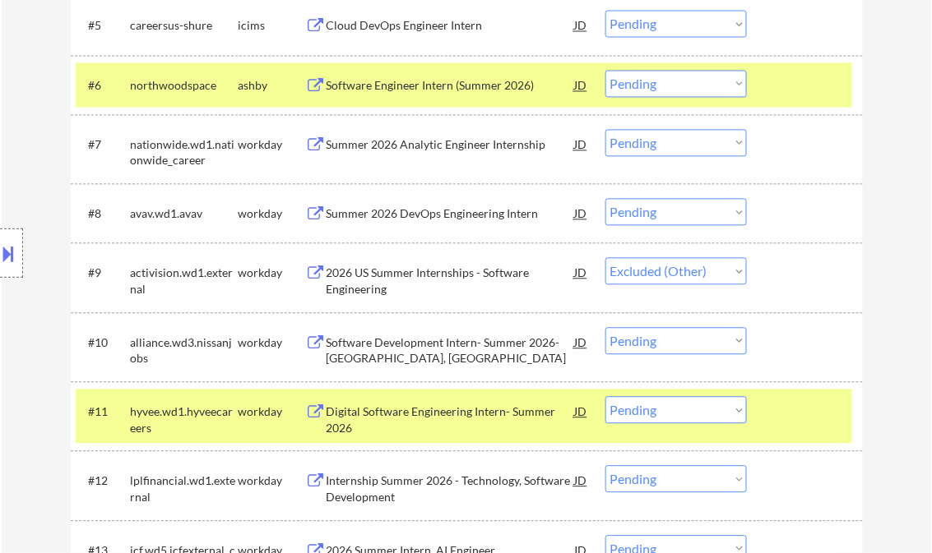
select select ""pending""
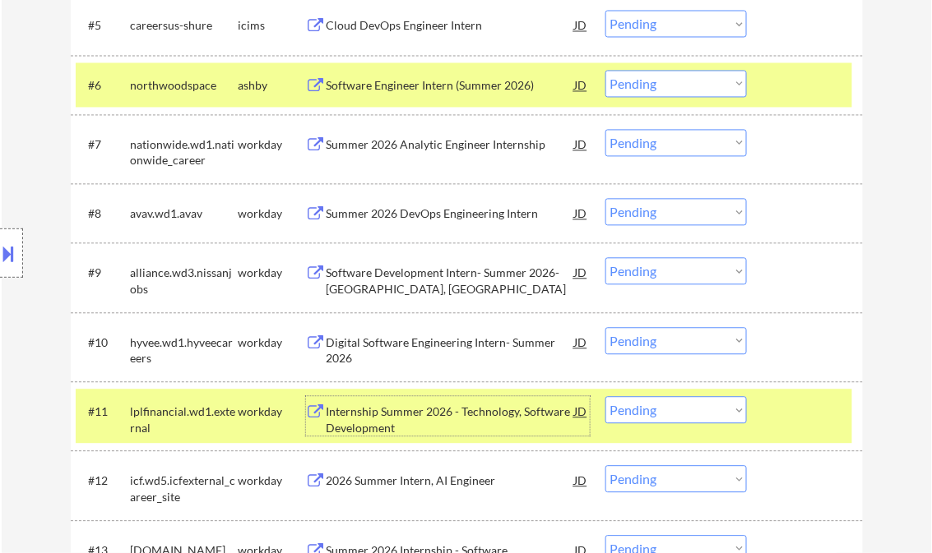
click at [633, 344] on select "Choose an option... Pending Applied Excluded (Questions) Excluded (Expired) Exc…" at bounding box center [675, 340] width 141 height 27
click at [605, 327] on select "Choose an option... Pending Applied Excluded (Questions) Excluded (Expired) Exc…" at bounding box center [675, 340] width 141 height 27
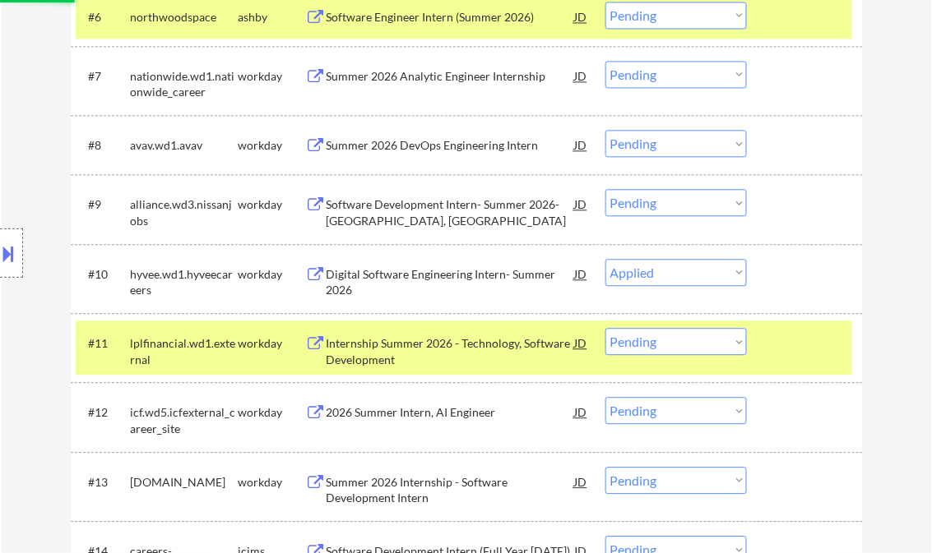
scroll to position [921, 0]
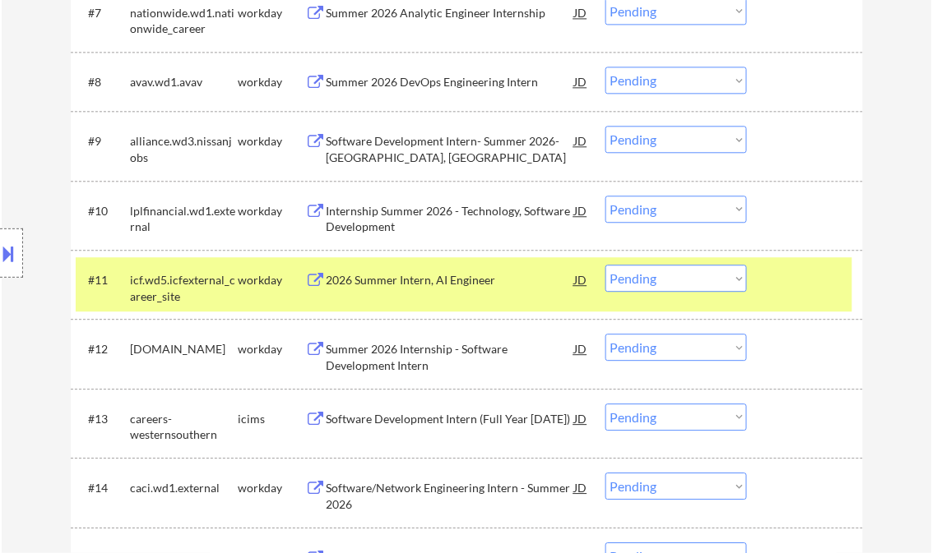
click at [376, 207] on div "Internship Summer 2026 - Technology, Software Development" at bounding box center [450, 219] width 248 height 32
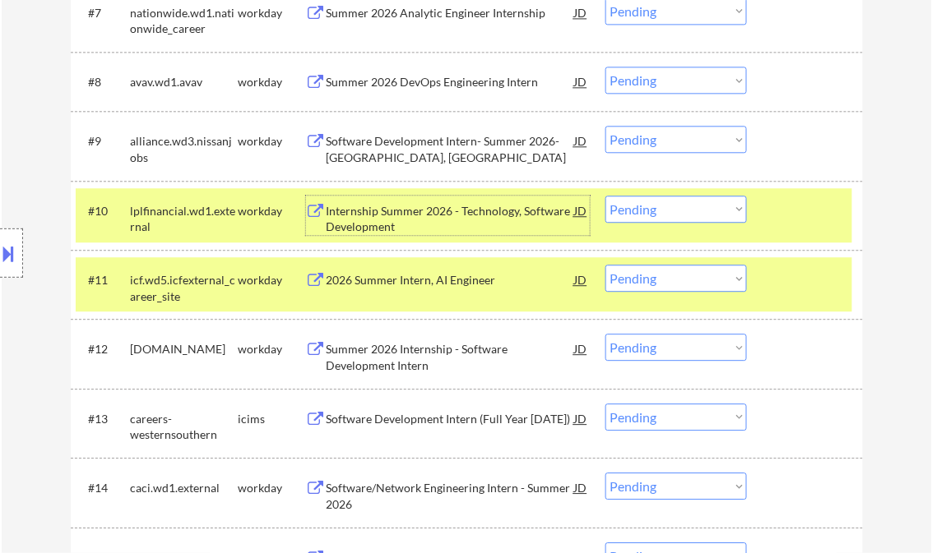
click at [411, 220] on div "Internship Summer 2026 - Technology, Software Development" at bounding box center [450, 219] width 248 height 32
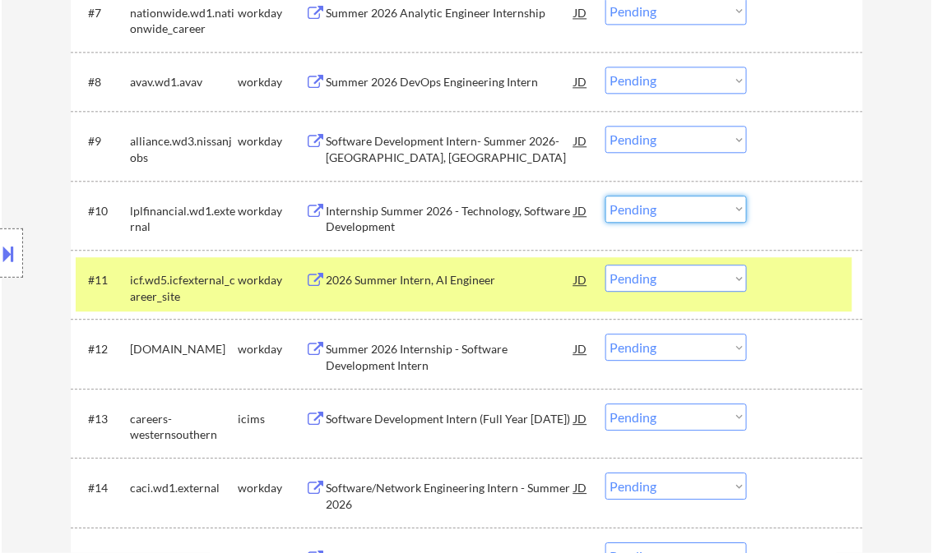
click at [679, 216] on select "Choose an option... Pending Applied Excluded (Questions) Excluded (Expired) Exc…" at bounding box center [675, 209] width 141 height 27
click at [605, 196] on select "Choose an option... Pending Applied Excluded (Questions) Excluded (Expired) Exc…" at bounding box center [675, 209] width 141 height 27
select select ""pending""
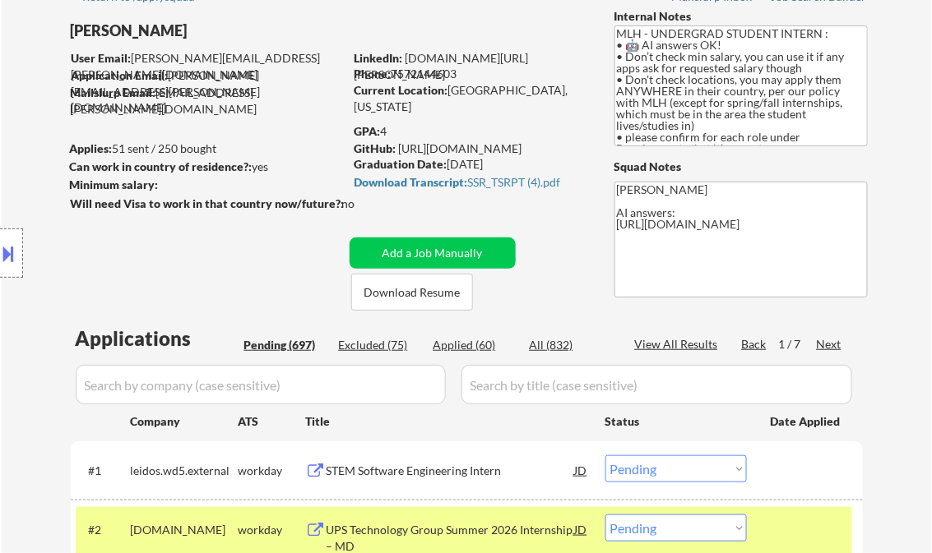
scroll to position [0, 0]
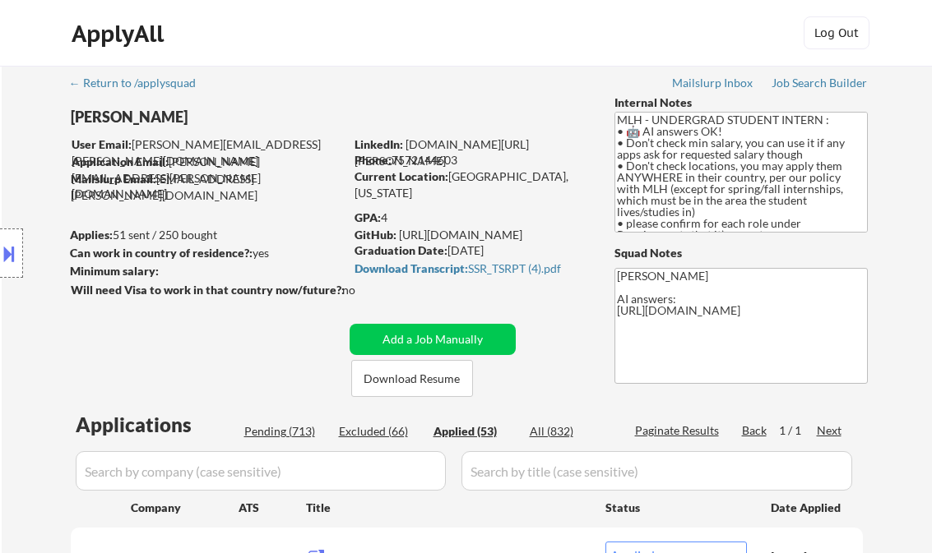
select select ""applied""
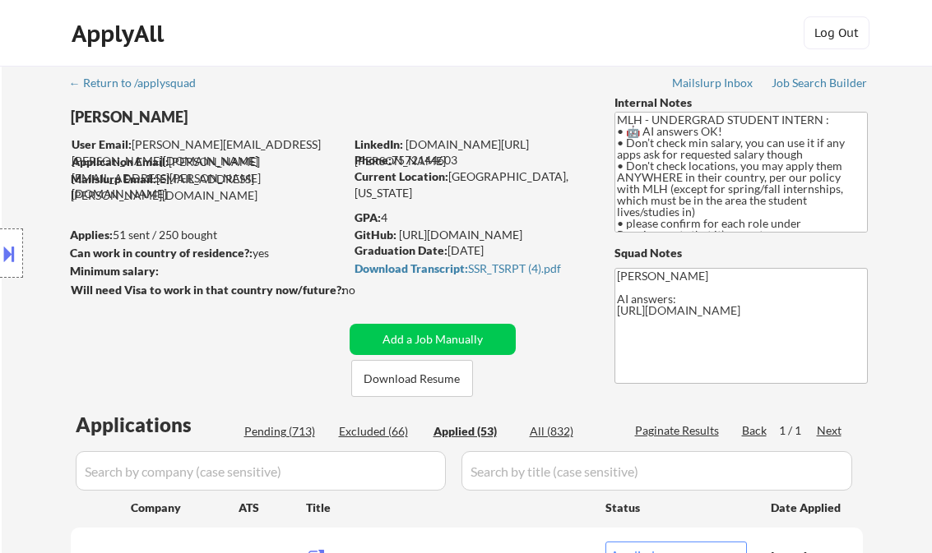
select select ""applied""
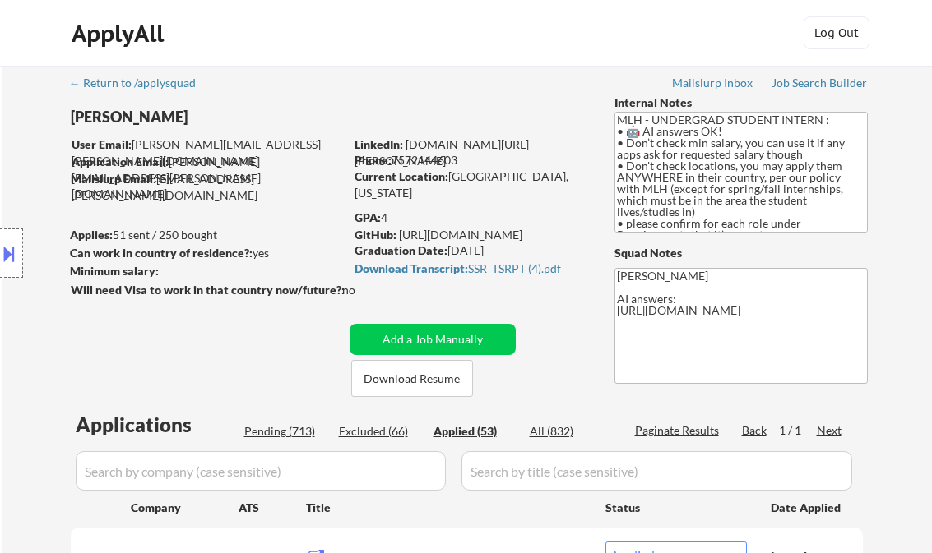
select select ""applied""
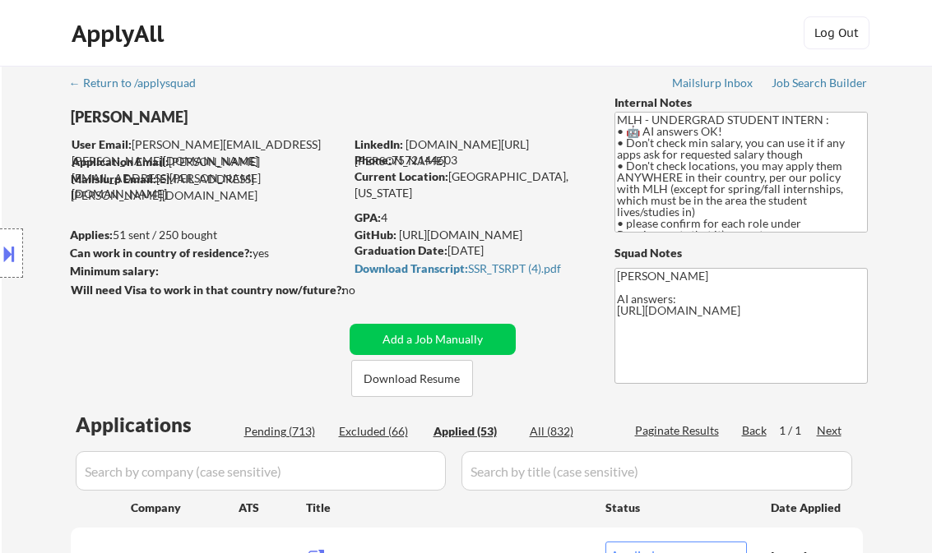
select select ""applied""
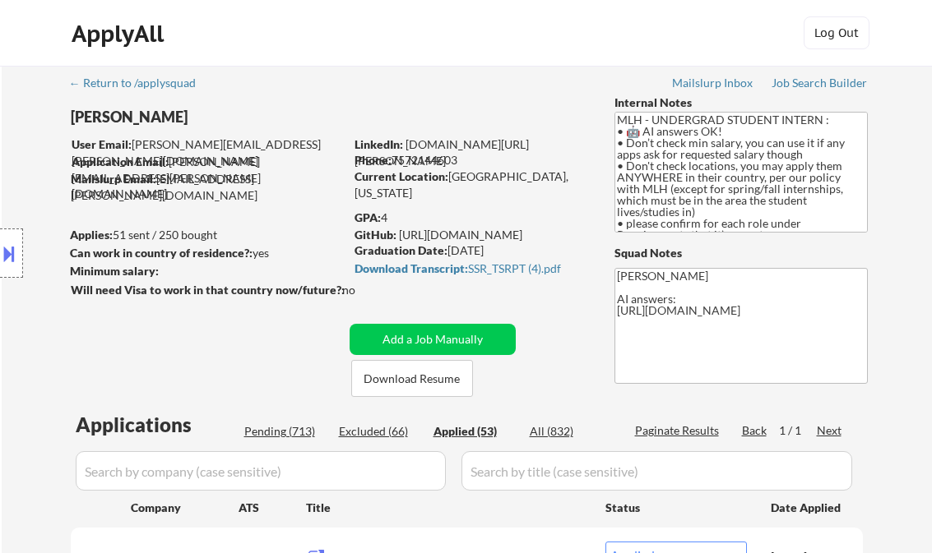
select select ""applied""
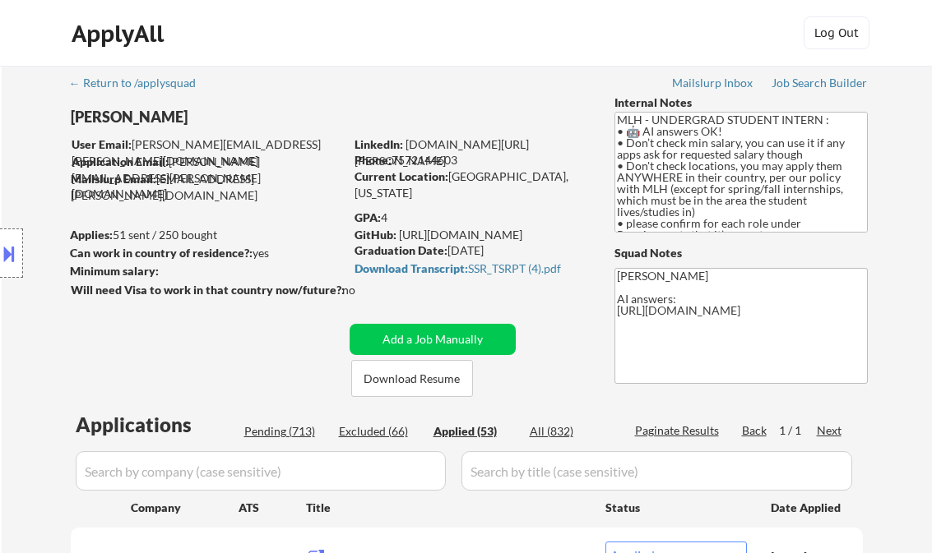
select select ""applied""
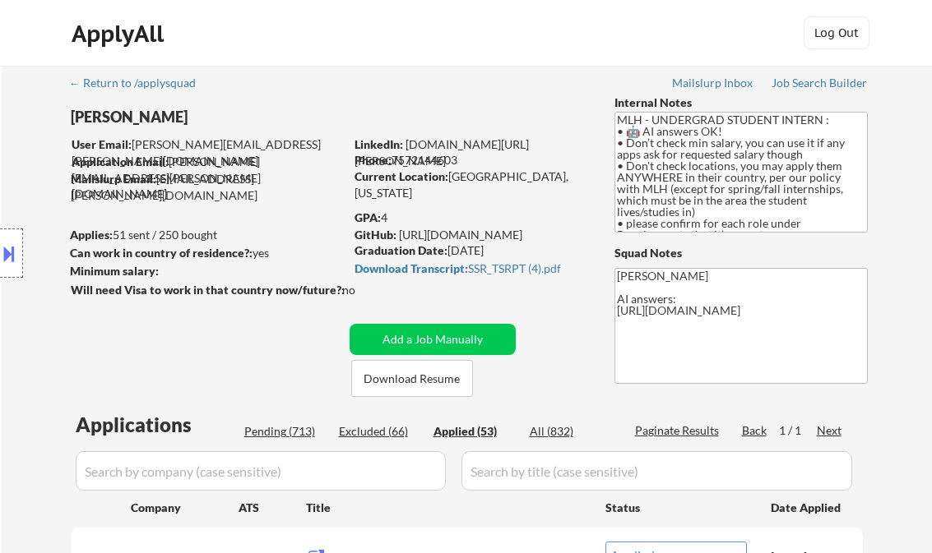
select select ""applied""
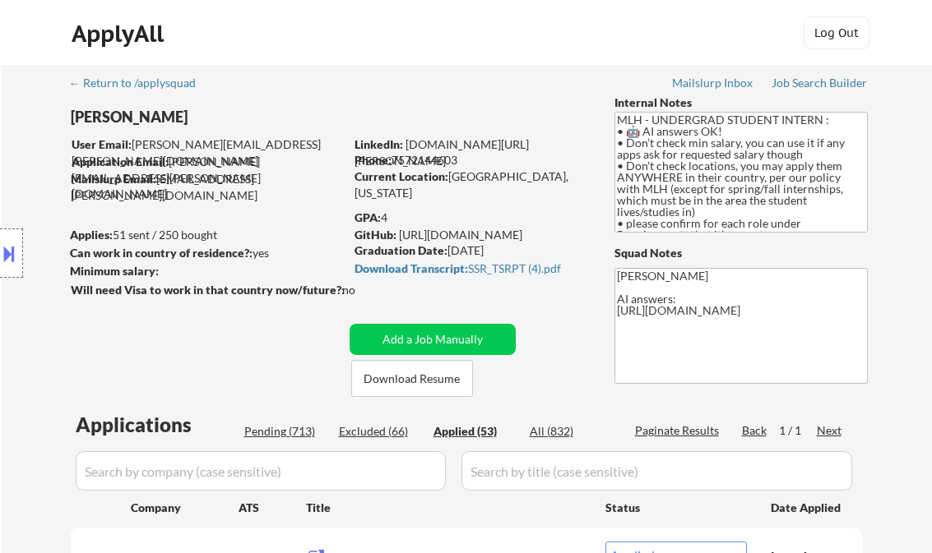
select select ""applied""
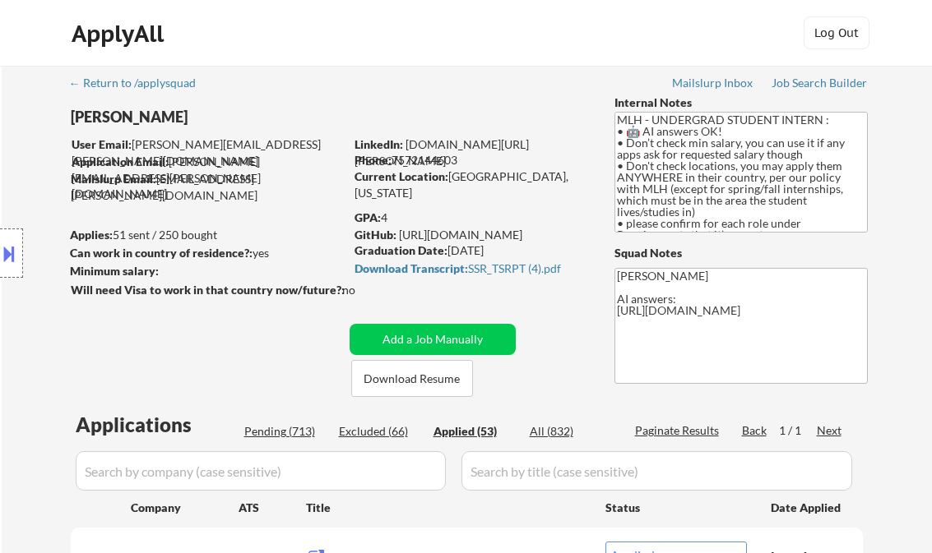
select select ""applied""
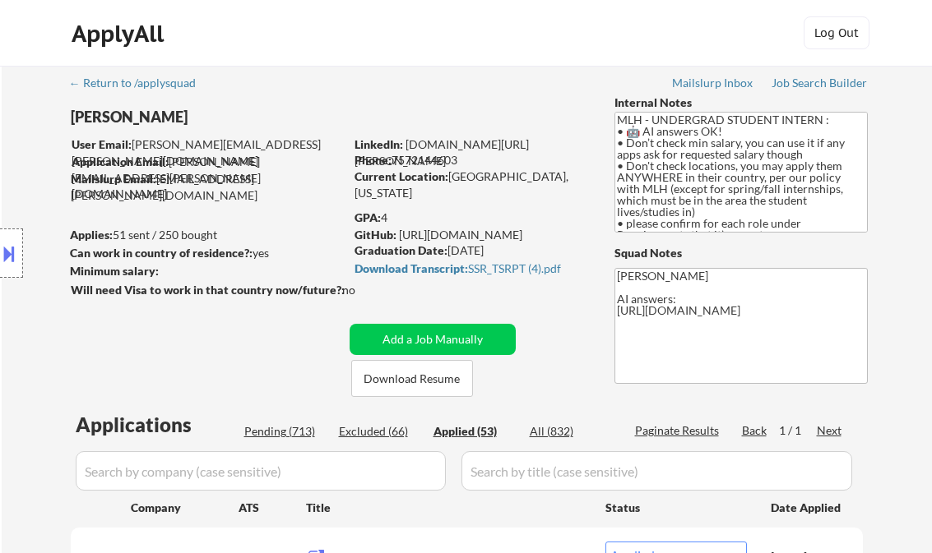
select select ""applied""
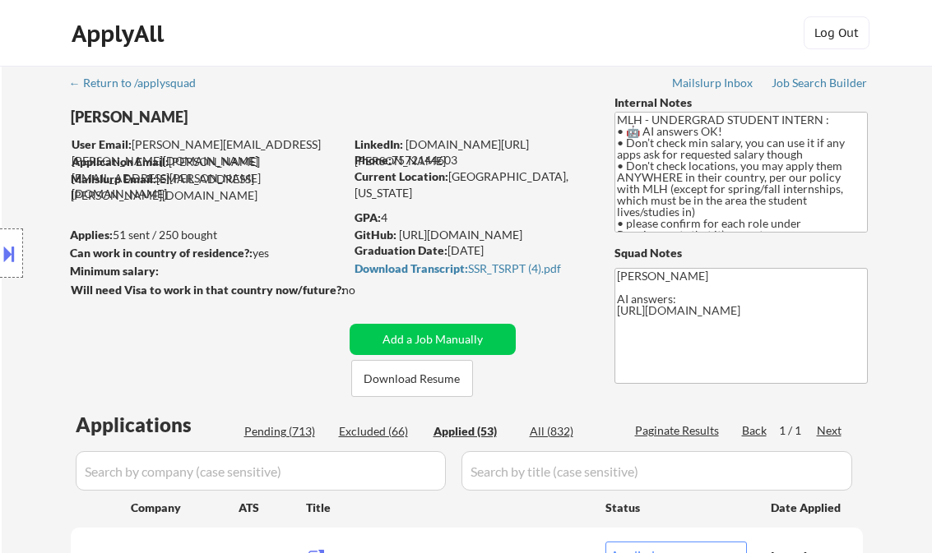
select select ""applied""
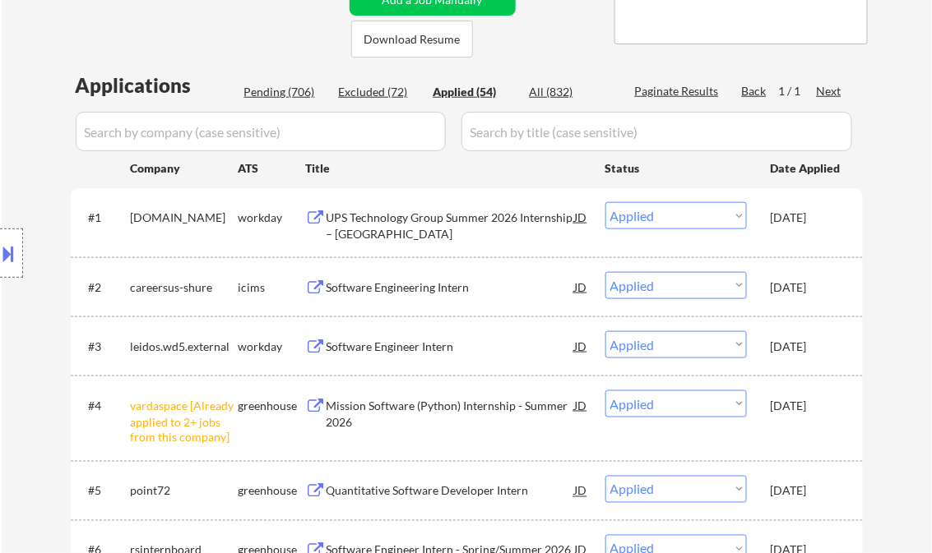
select select ""applied""
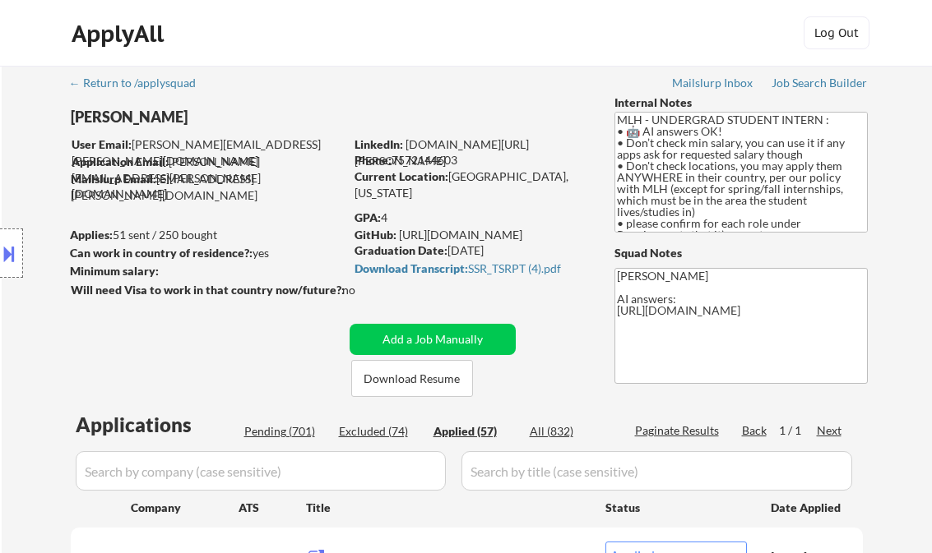
select select ""applied""
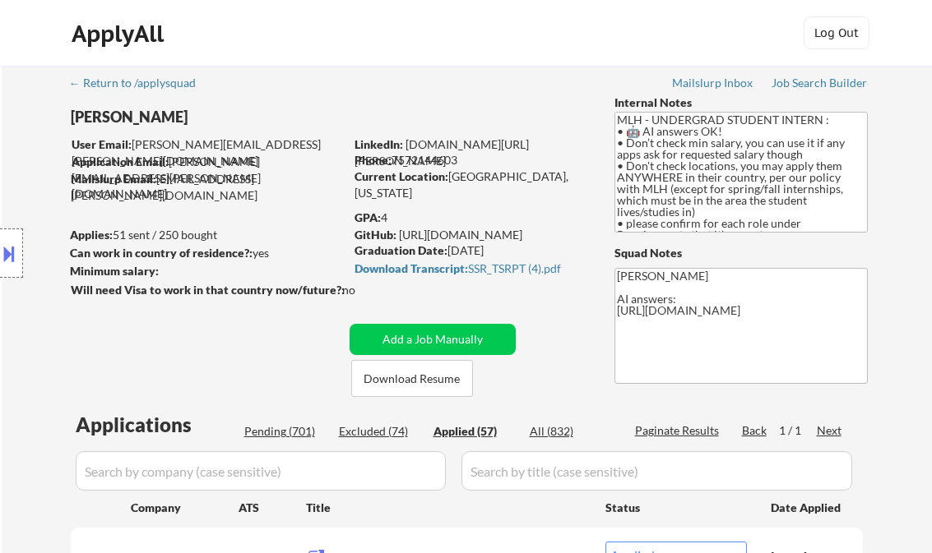
select select ""applied""
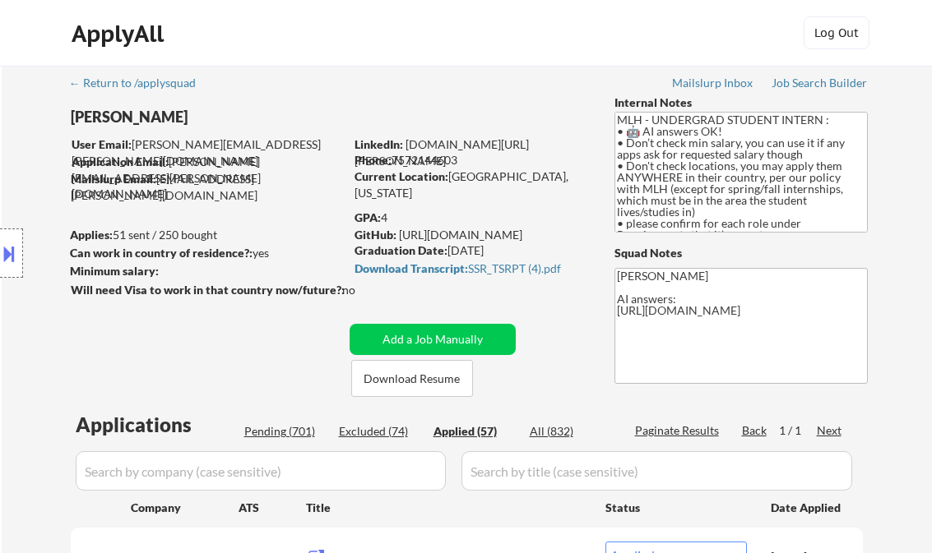
select select ""applied""
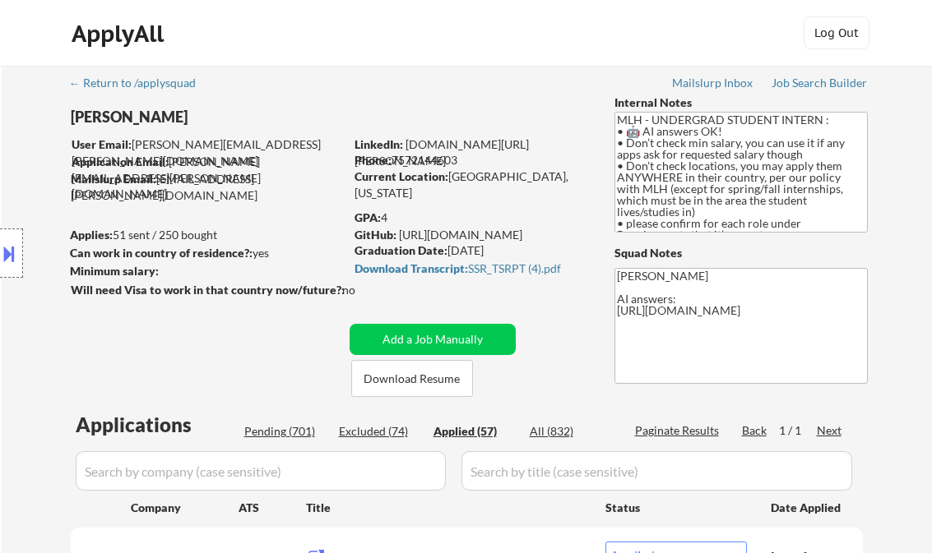
select select ""applied""
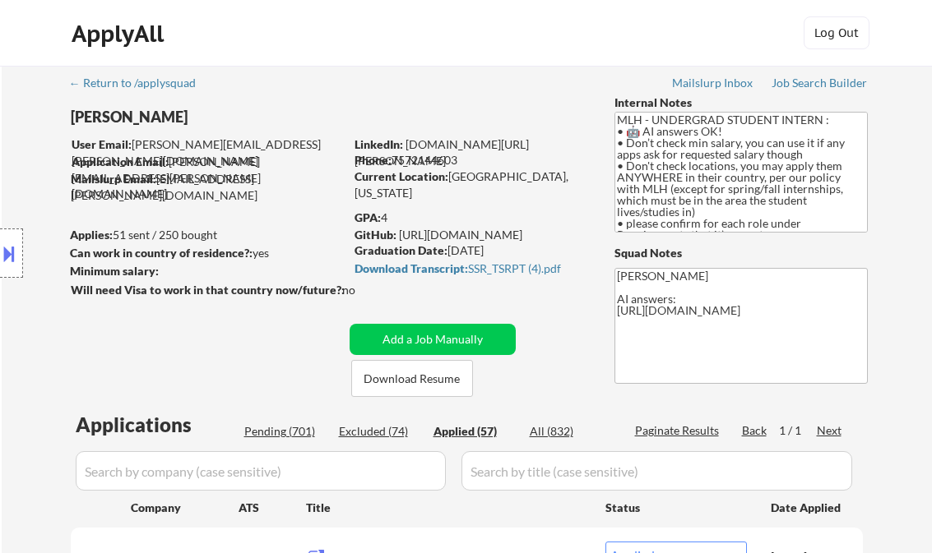
select select ""applied""
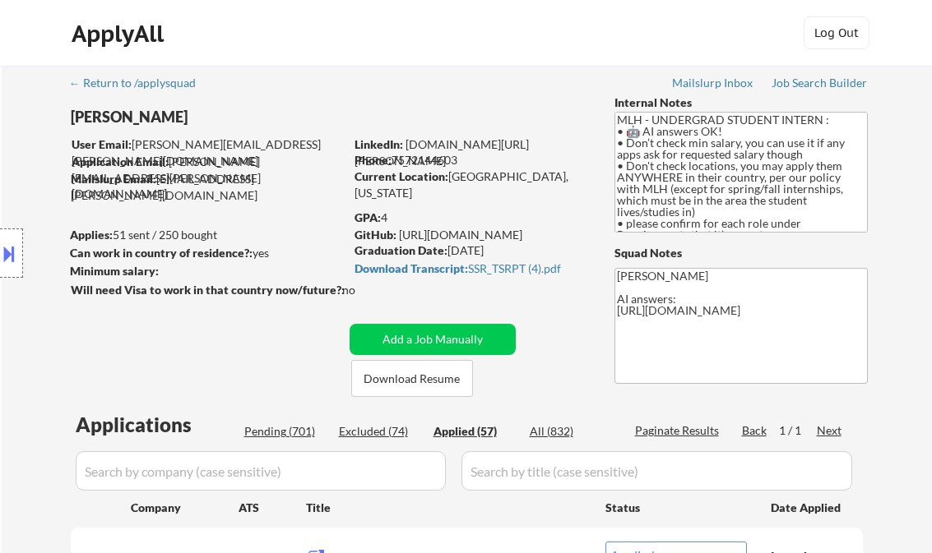
select select ""applied""
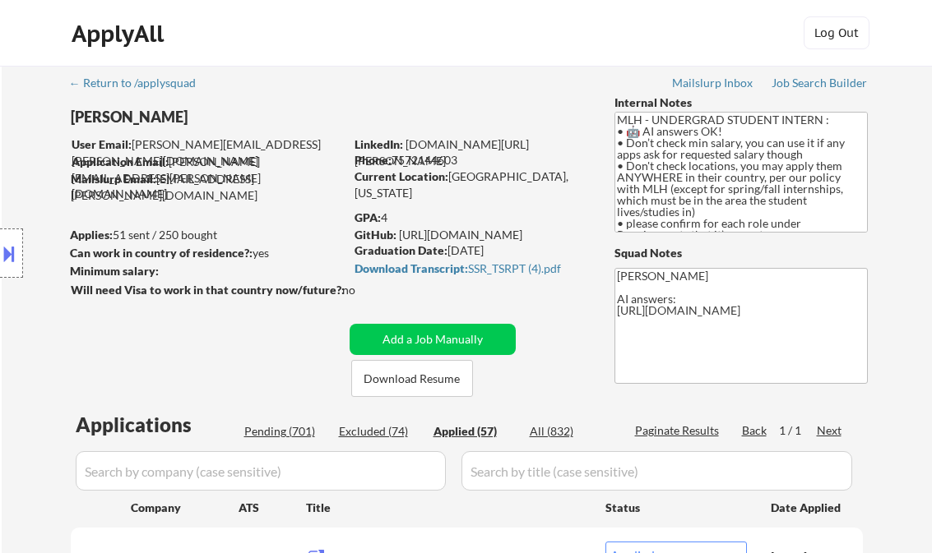
select select ""applied""
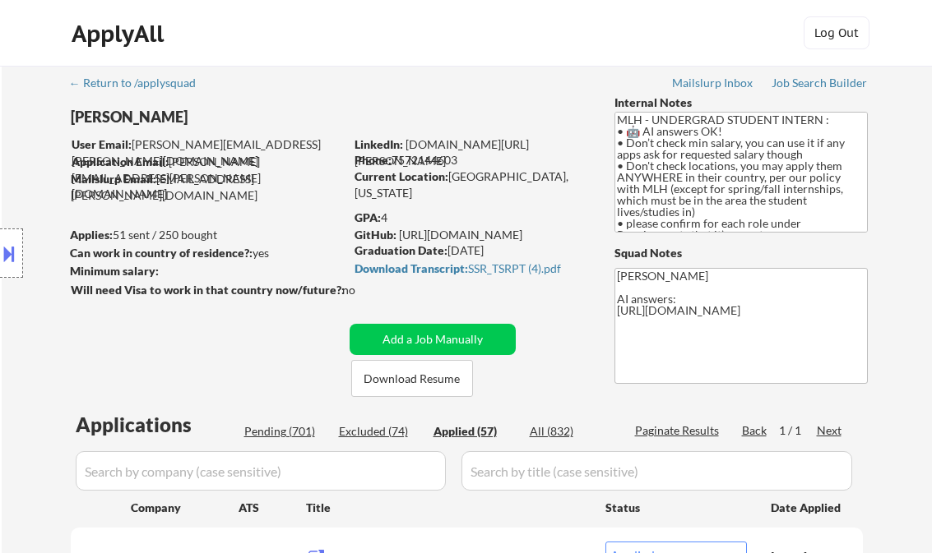
select select ""applied""
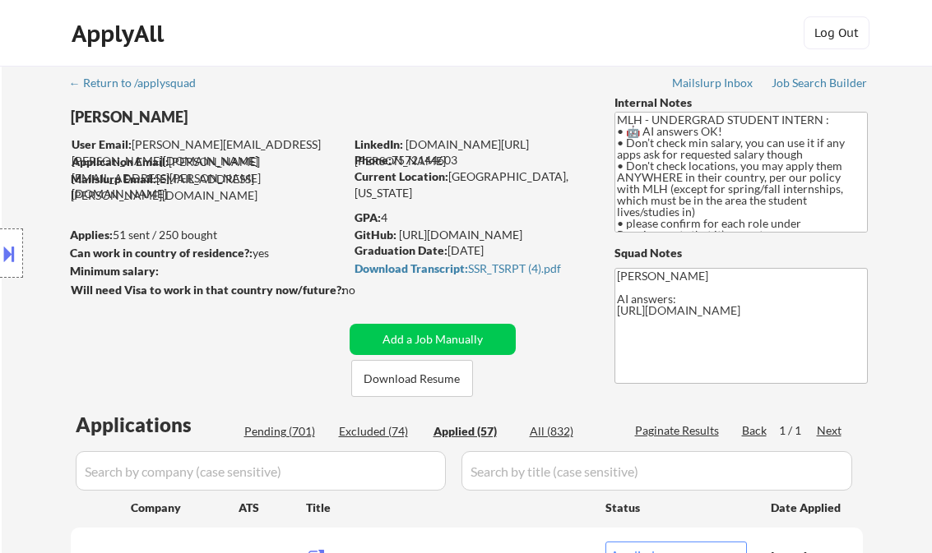
select select ""applied""
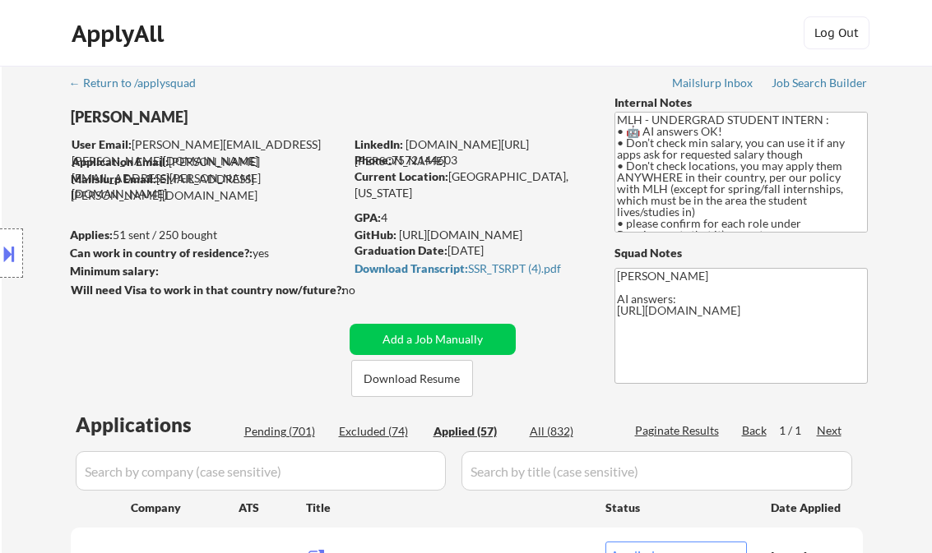
select select ""applied""
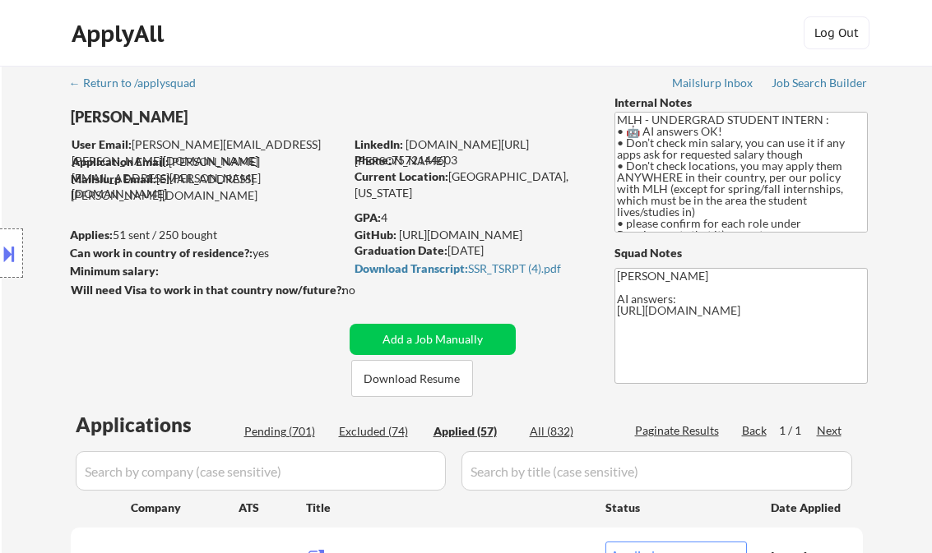
select select ""applied""
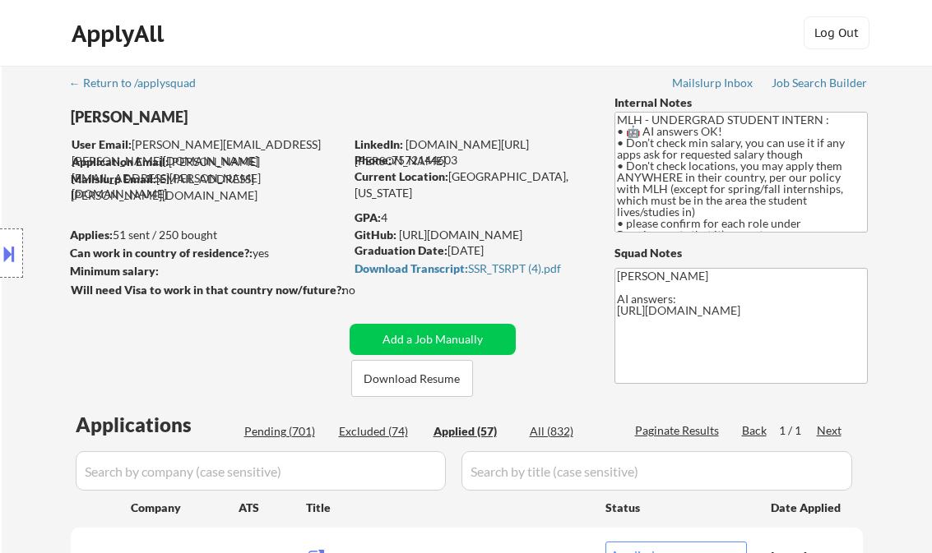
select select ""applied""
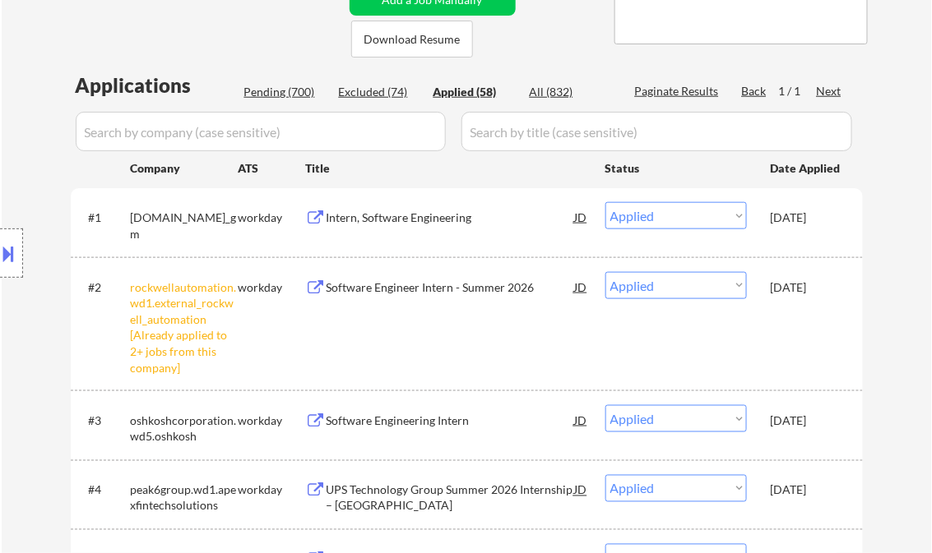
scroll to position [340, 0]
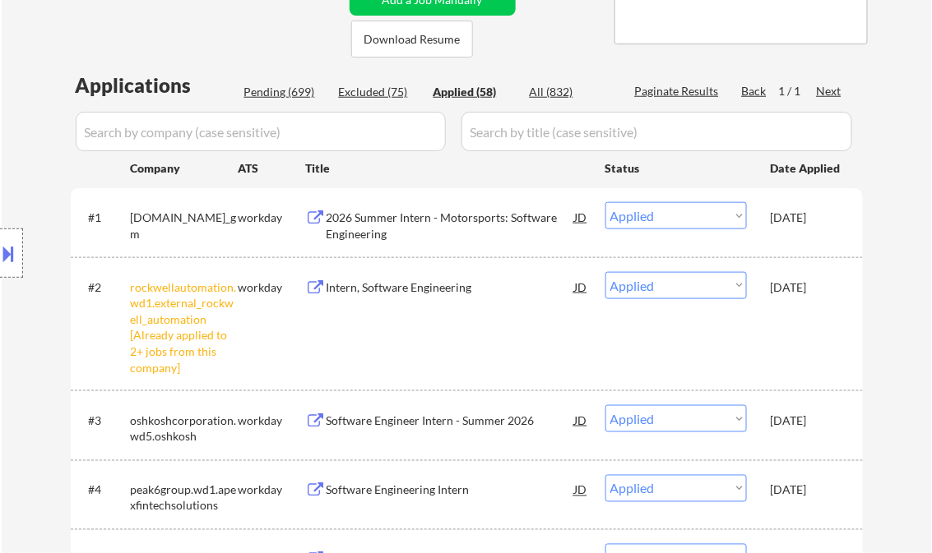
select select ""applied""
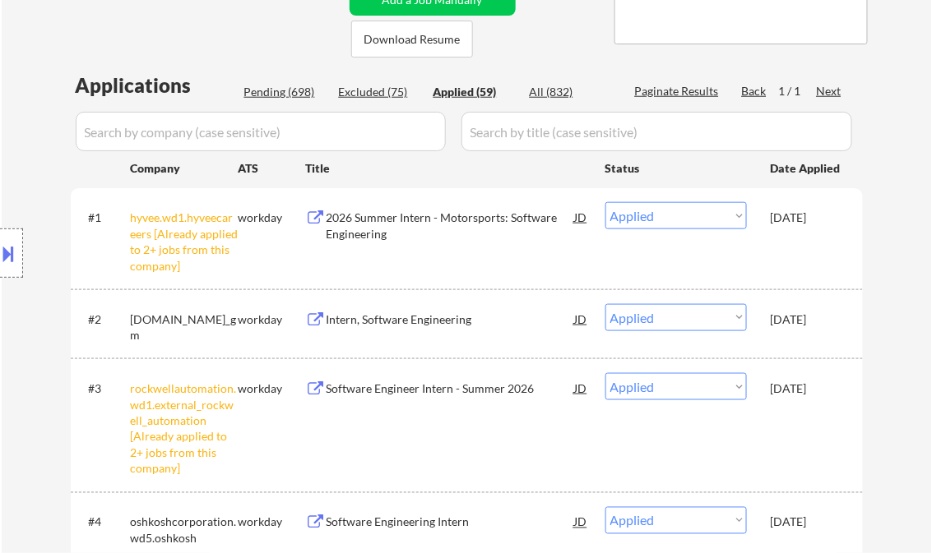
select select ""applied""
